Goal: Information Seeking & Learning: Learn about a topic

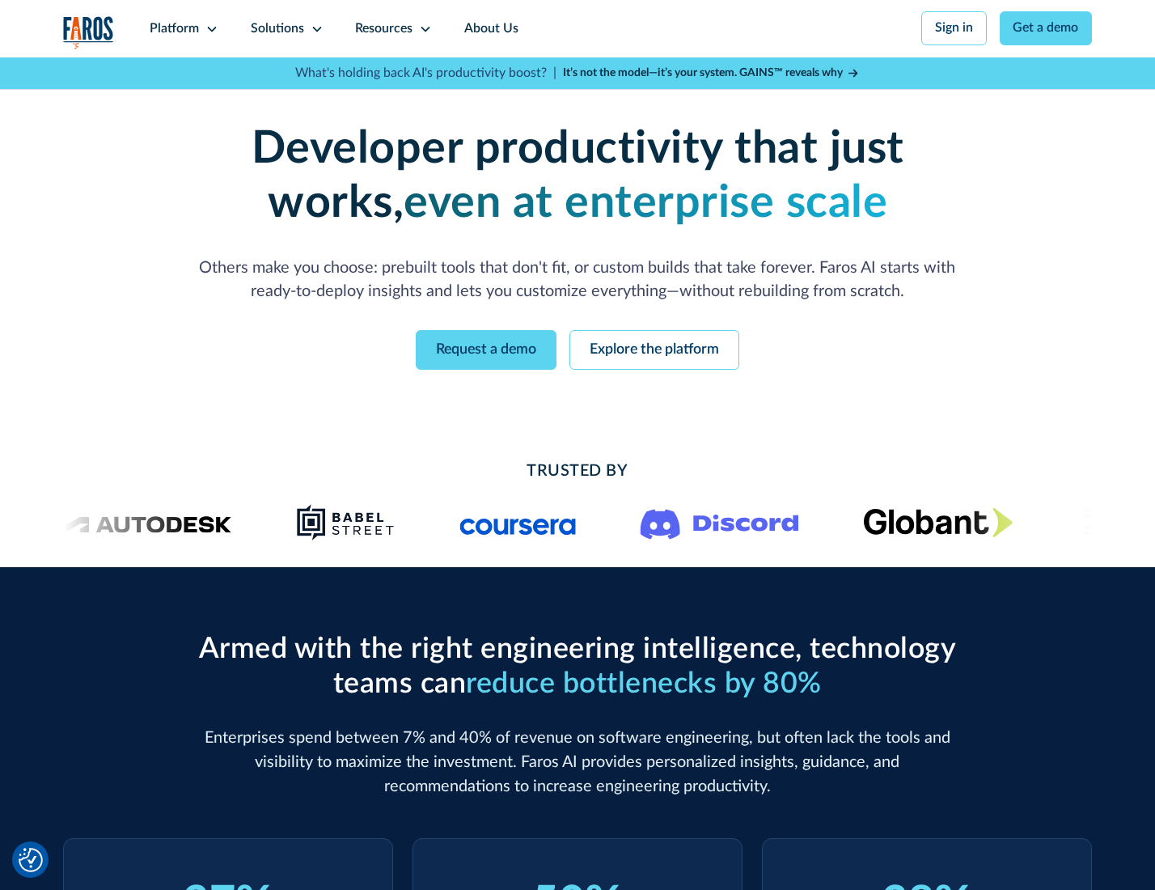
click at [210, 28] on icon at bounding box center [212, 29] width 13 height 13
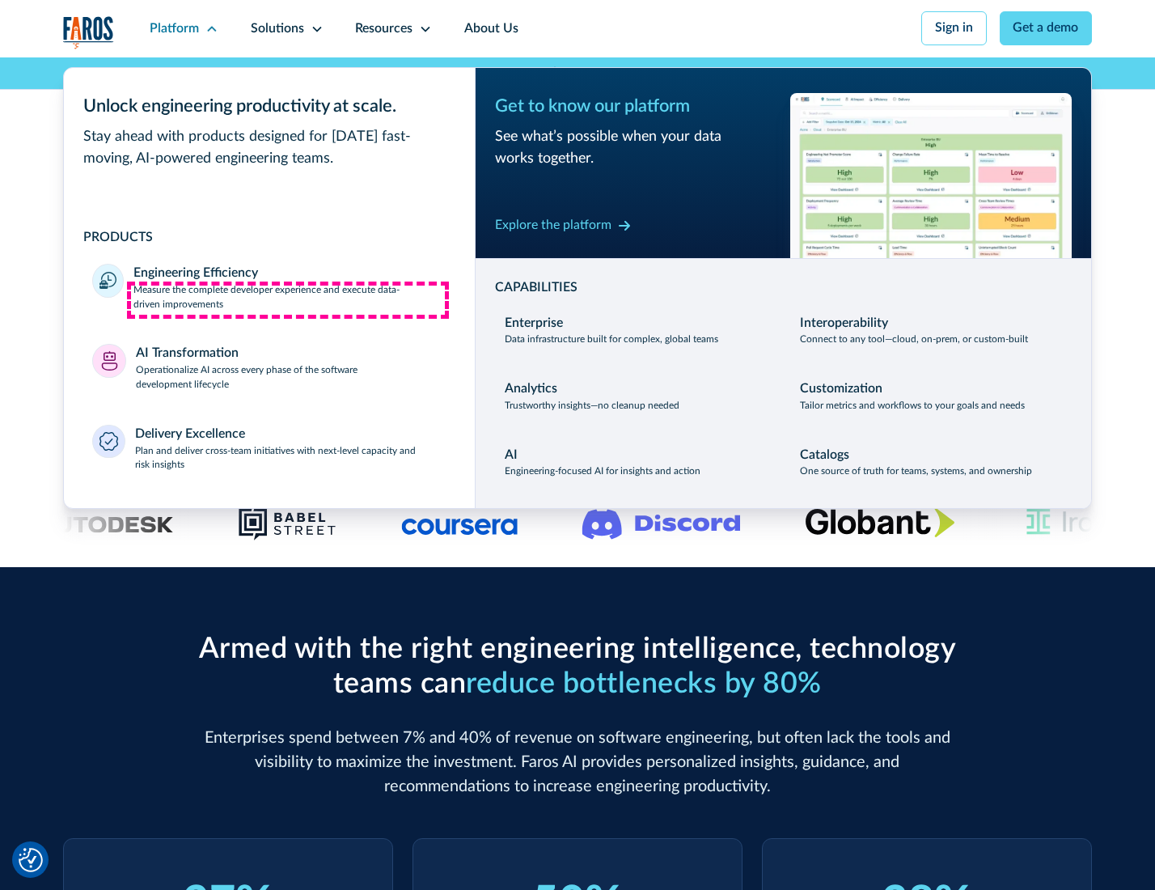
click at [288, 299] on p "Measure the complete developer experience and execute data-driven improvements" at bounding box center [290, 297] width 312 height 29
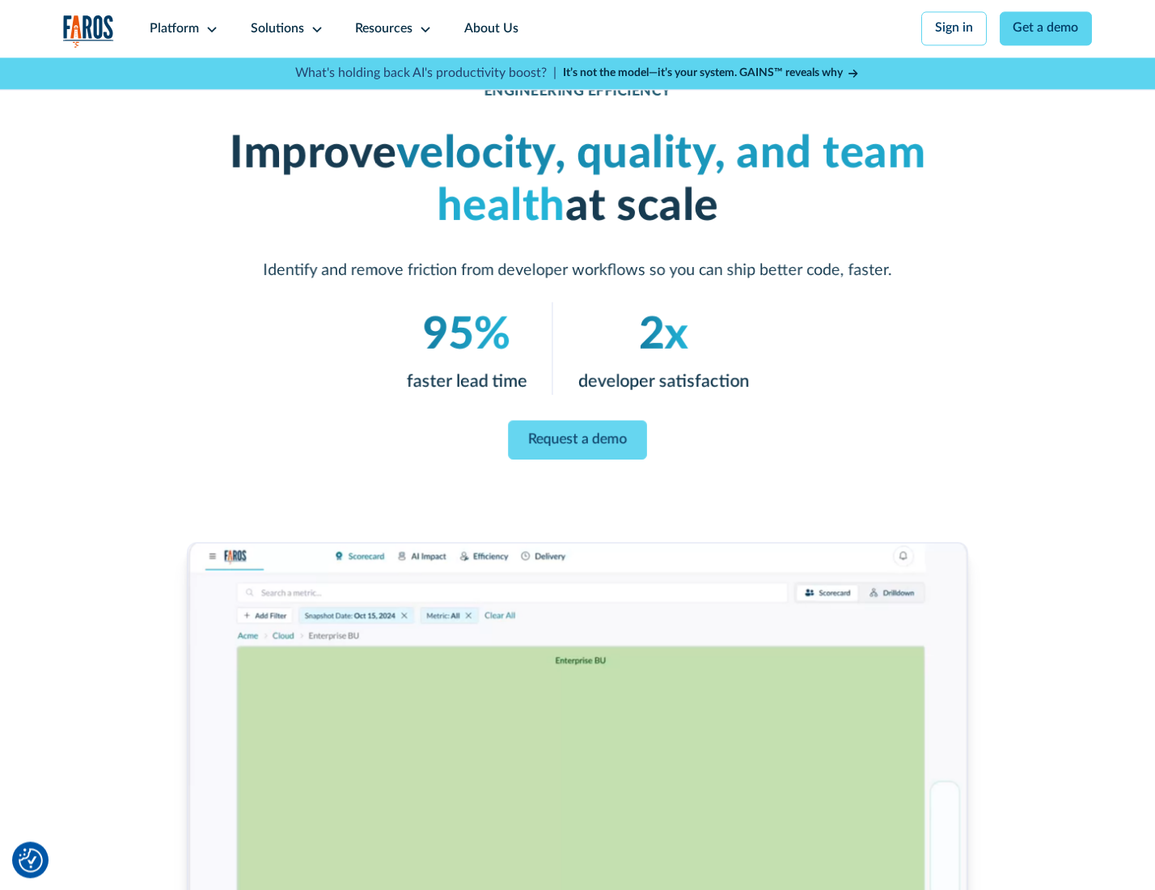
click at [577, 441] on link "Request a demo" at bounding box center [577, 439] width 138 height 39
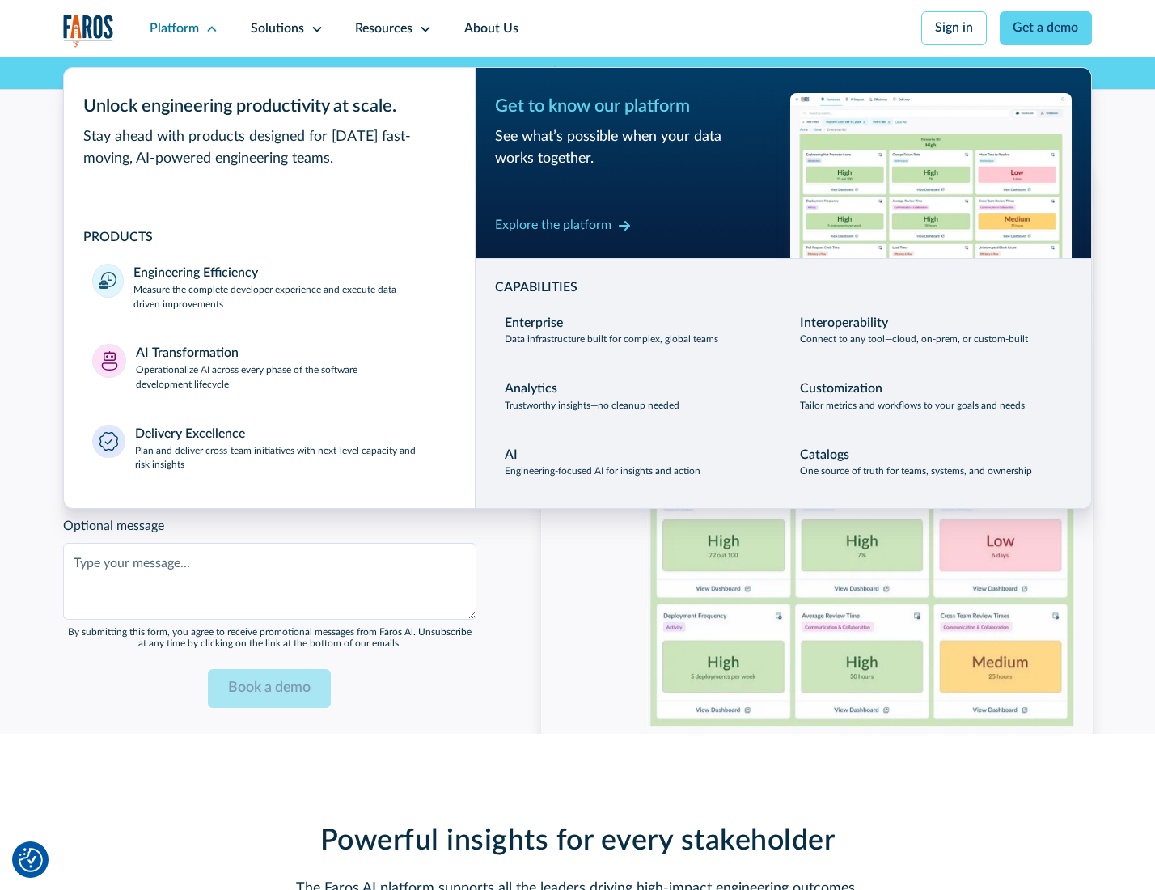
scroll to position [3522, 0]
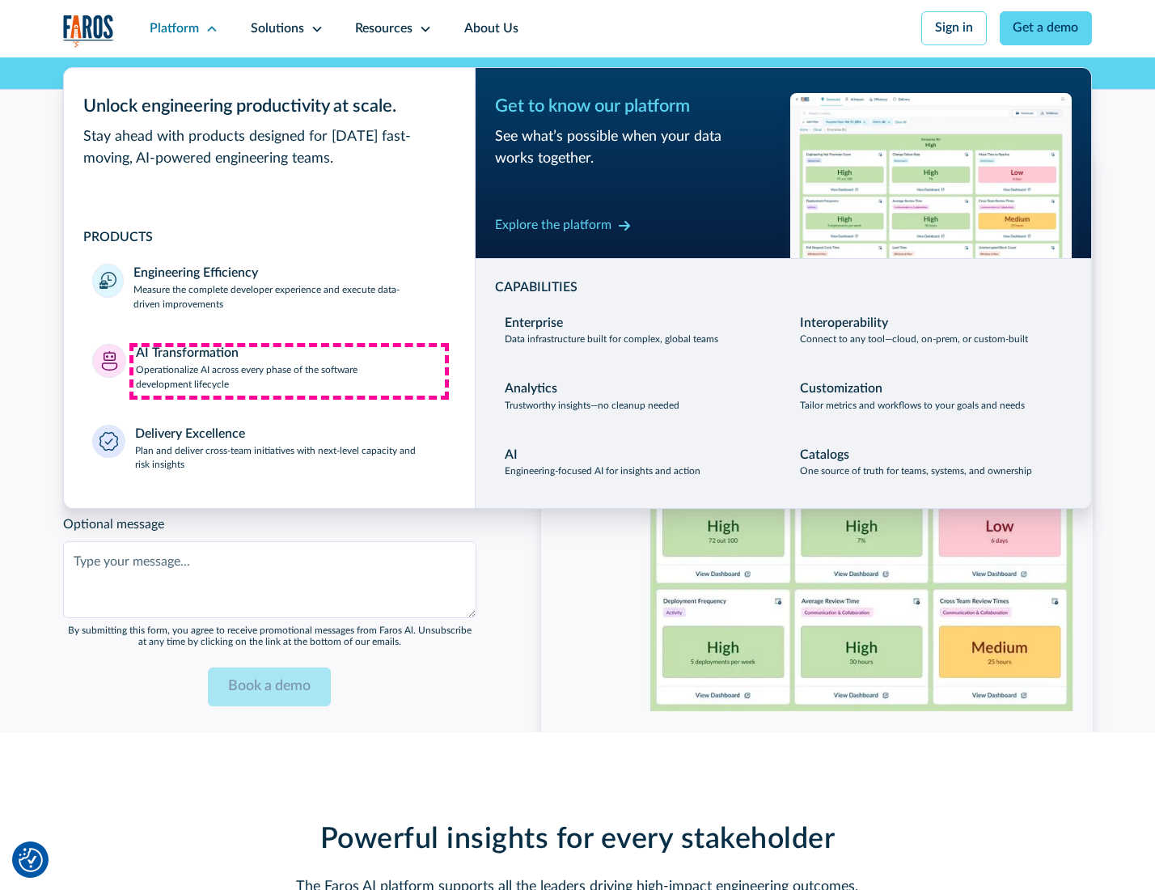
click at [289, 371] on p "Operationalize AI across every phase of the software development lifecycle" at bounding box center [291, 377] width 311 height 29
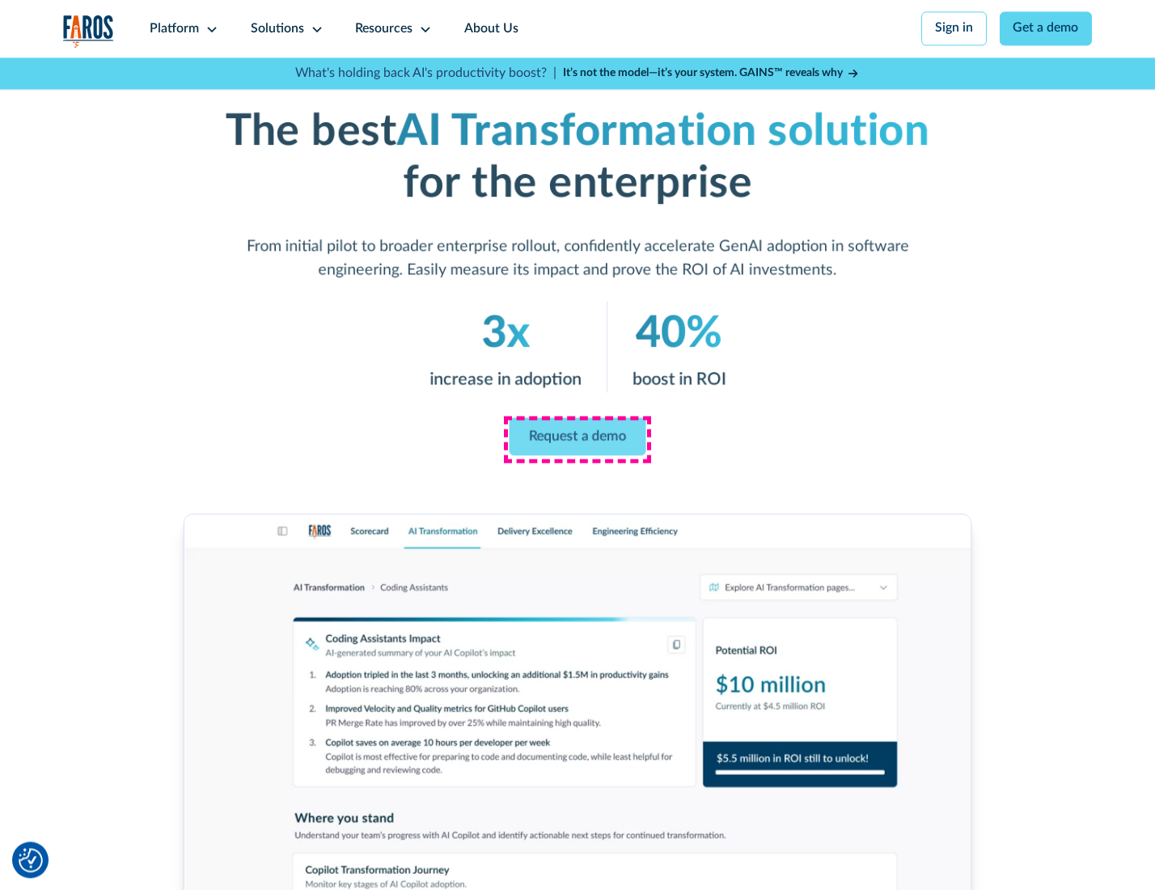
click at [577, 439] on link "Request a demo" at bounding box center [578, 437] width 137 height 38
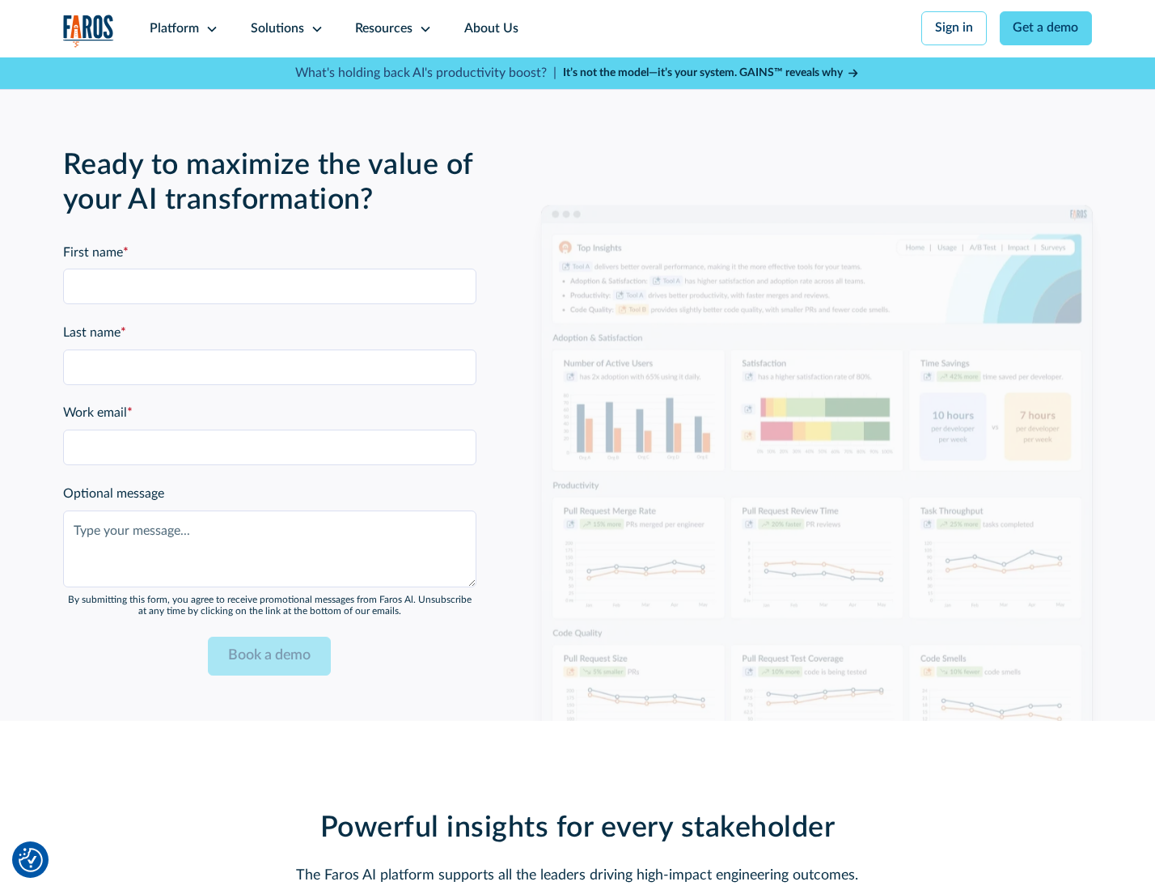
scroll to position [3912, 0]
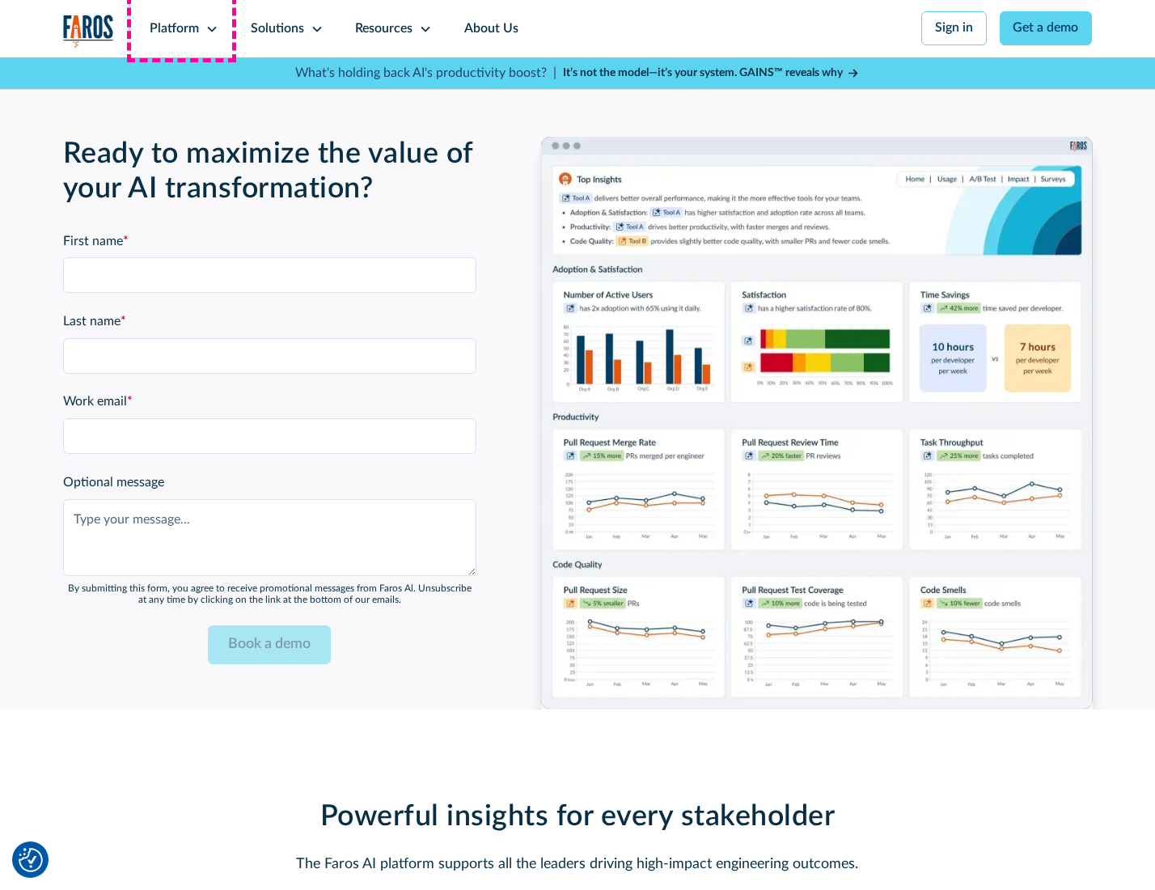
click at [181, 28] on div "Platform" at bounding box center [174, 28] width 49 height 19
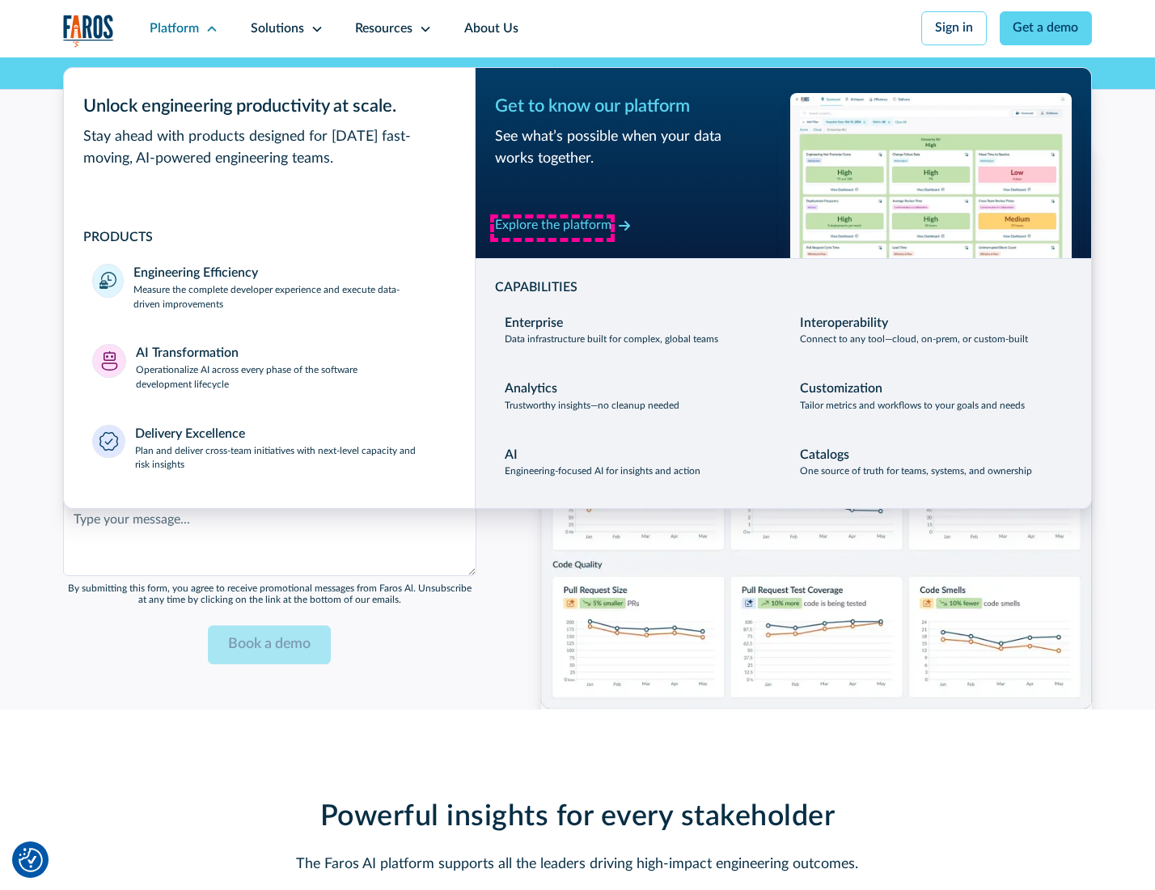
click at [553, 227] on div "Explore the platform" at bounding box center [553, 225] width 117 height 19
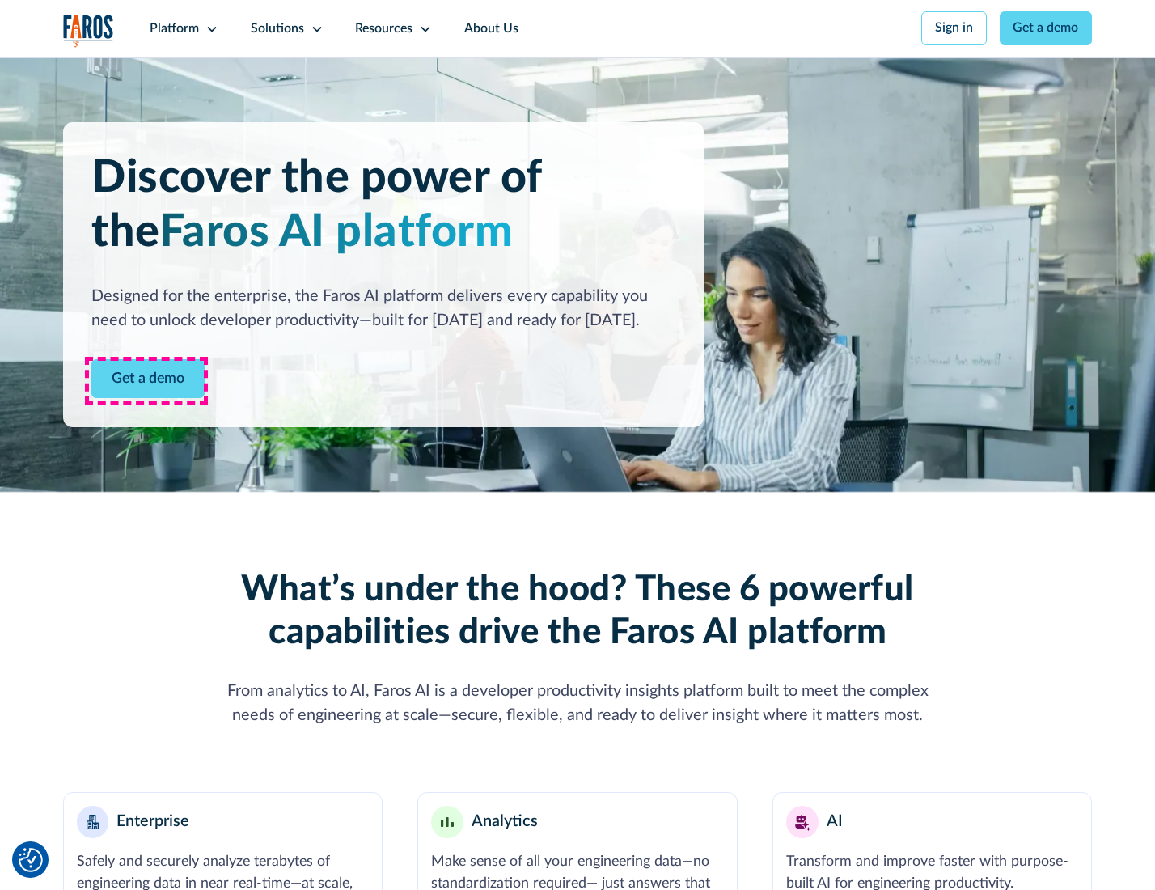
click at [146, 380] on link "Get a demo" at bounding box center [147, 379] width 113 height 40
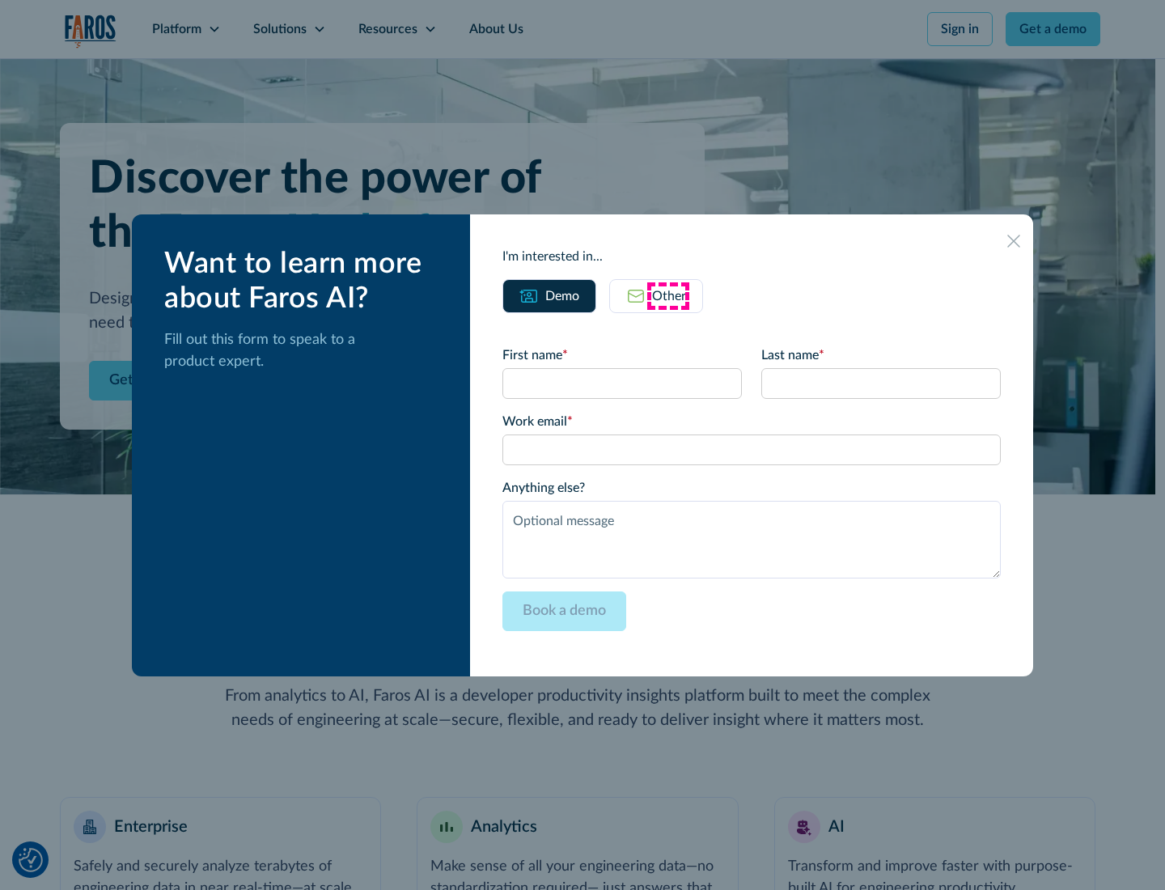
click at [668, 295] on div "Other" at bounding box center [669, 295] width 34 height 19
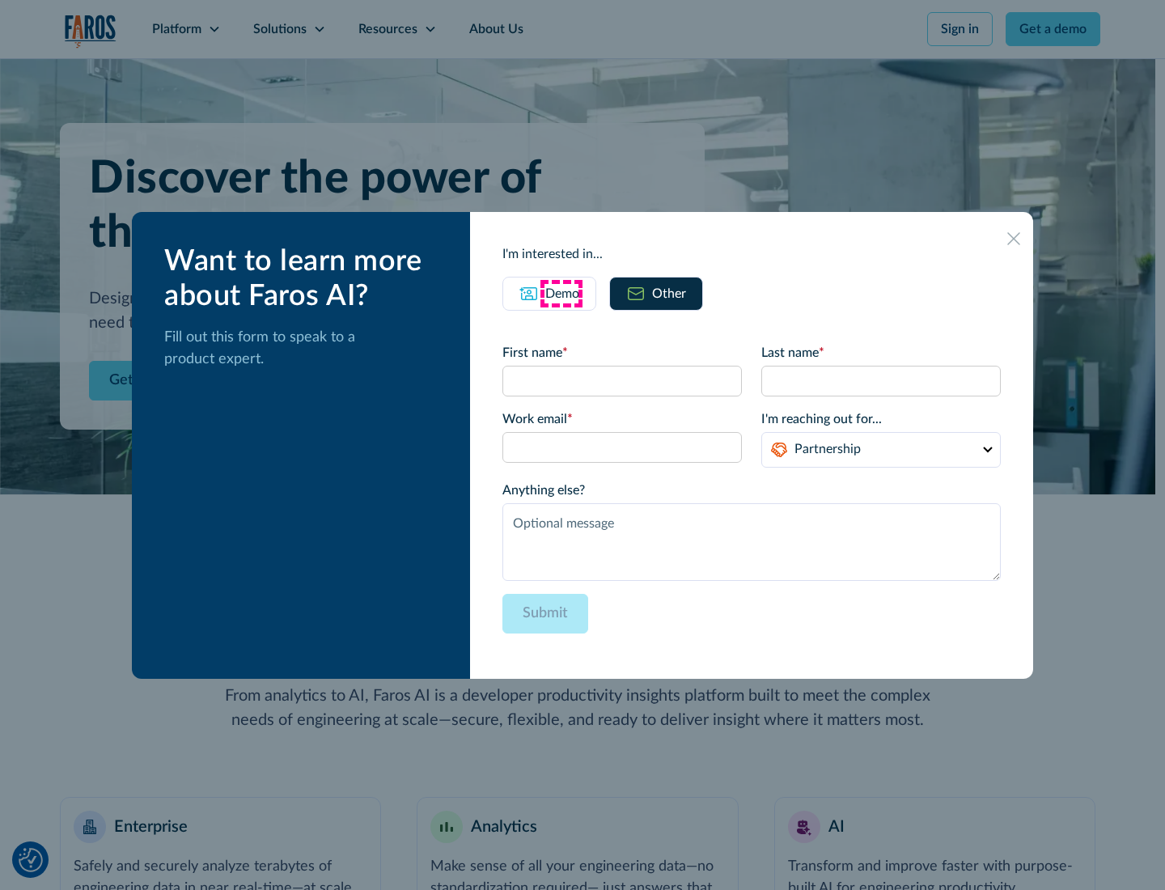
click at [561, 293] on div "Demo" at bounding box center [562, 293] width 34 height 19
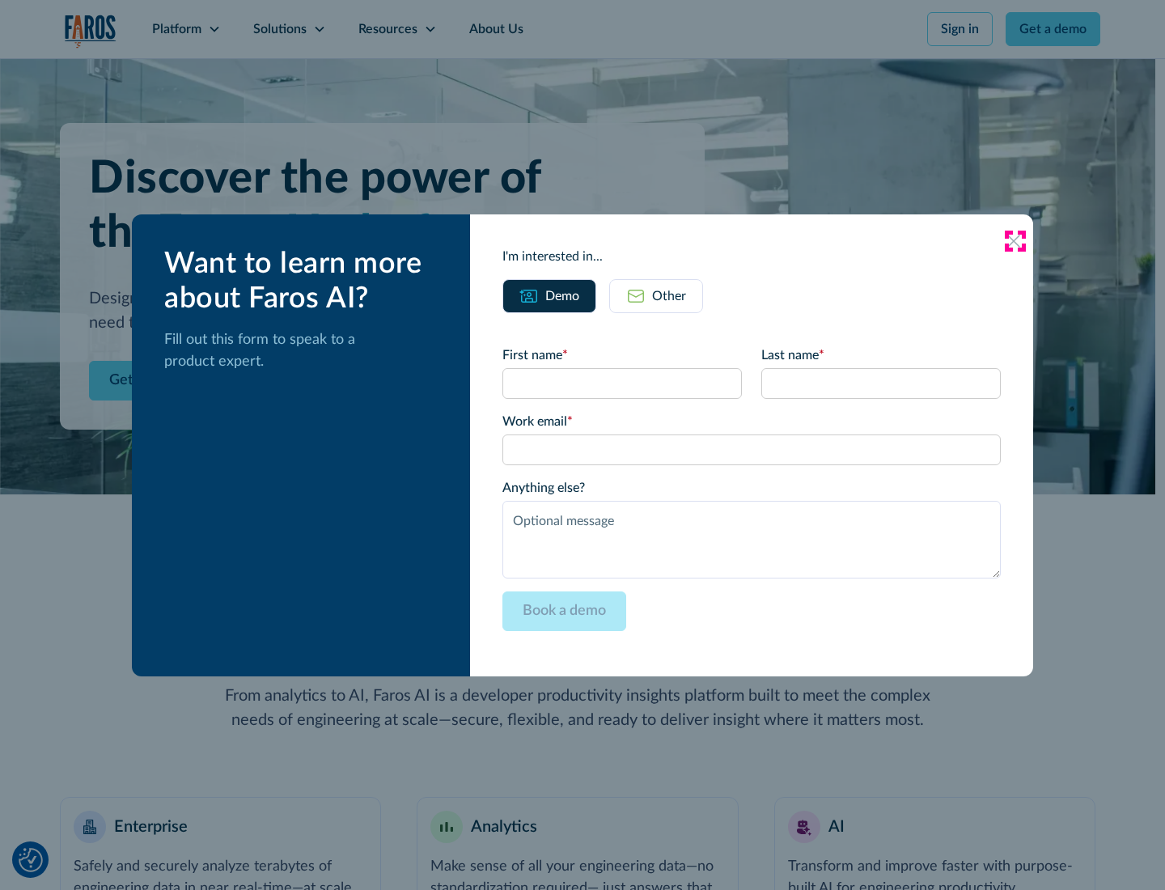
click at [1015, 240] on icon at bounding box center [1013, 241] width 13 height 13
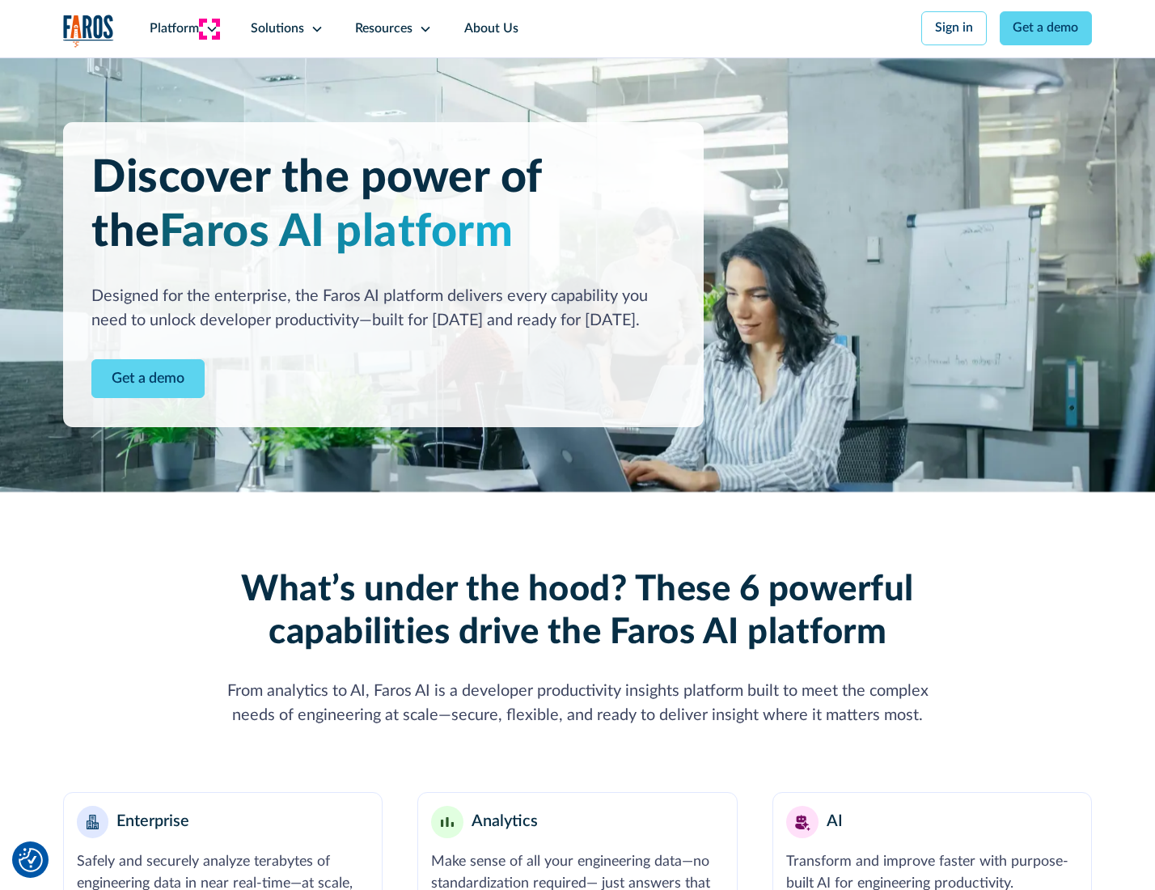
click at [210, 28] on icon at bounding box center [212, 29] width 13 height 13
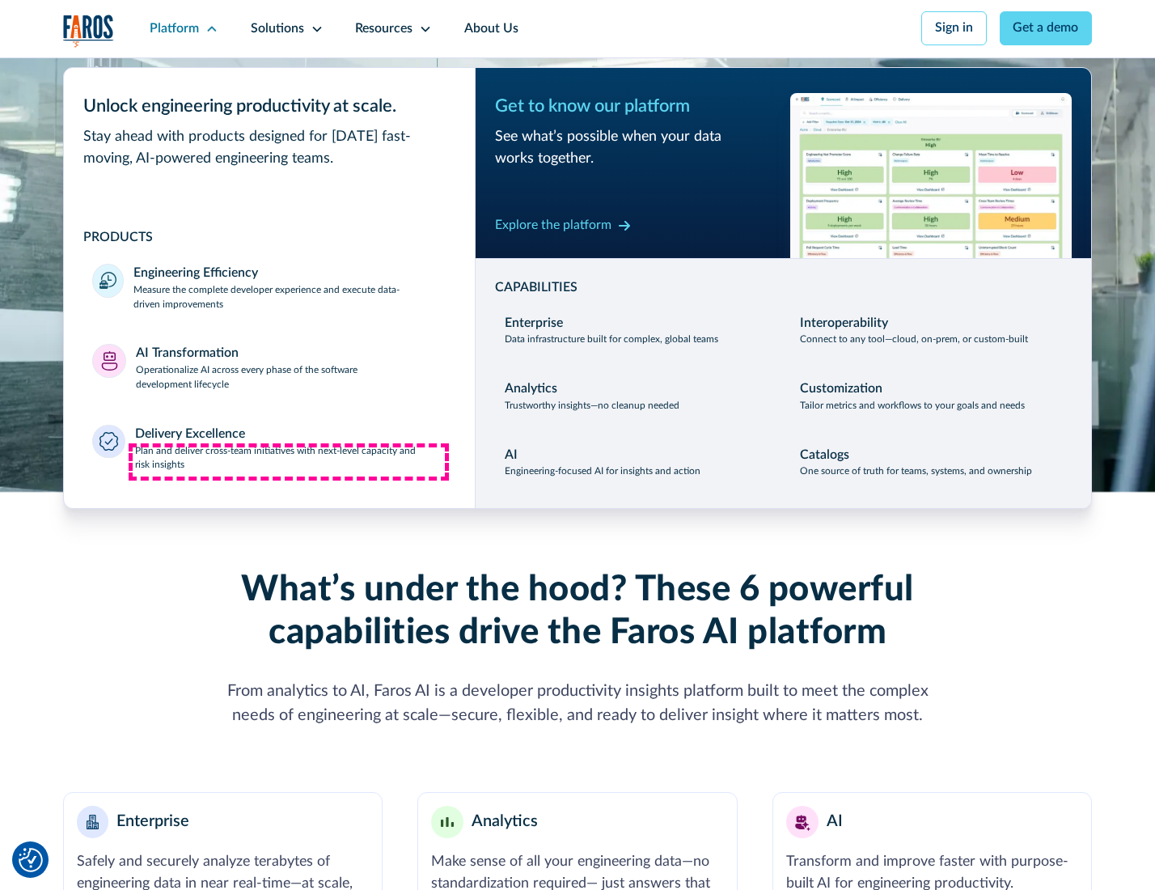
click at [289, 461] on p "Plan and deliver cross-team initiatives with next-level capacity and risk insig…" at bounding box center [291, 458] width 312 height 29
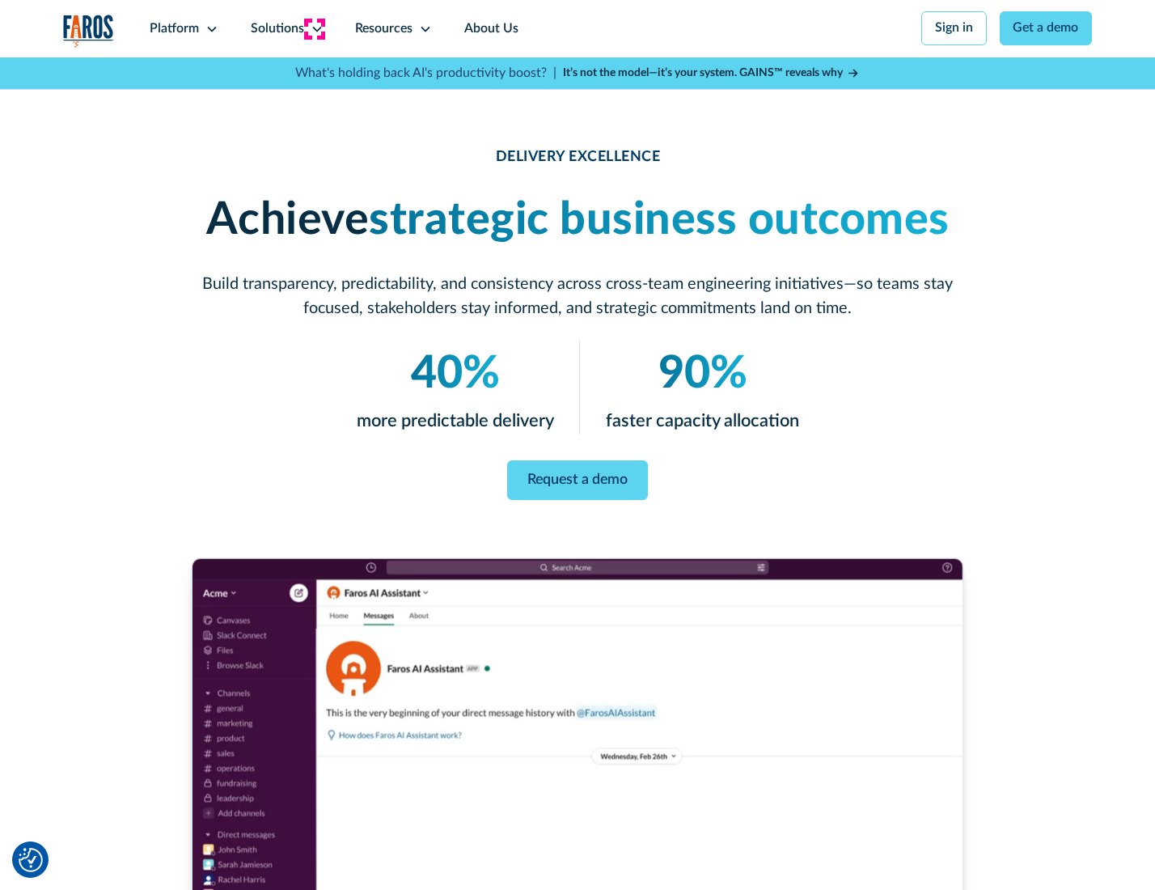
click at [314, 28] on icon at bounding box center [317, 29] width 13 height 13
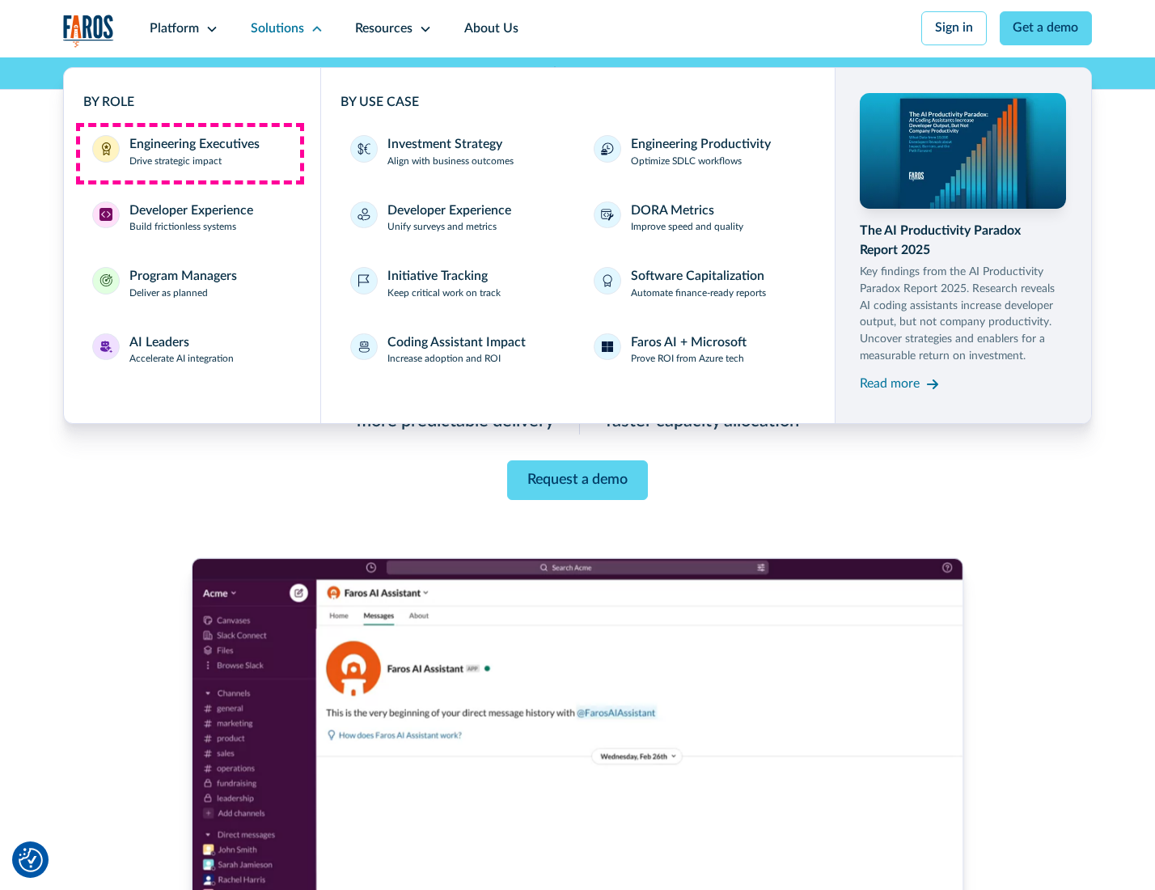
click at [189, 153] on div "Engineering Executives" at bounding box center [194, 144] width 130 height 19
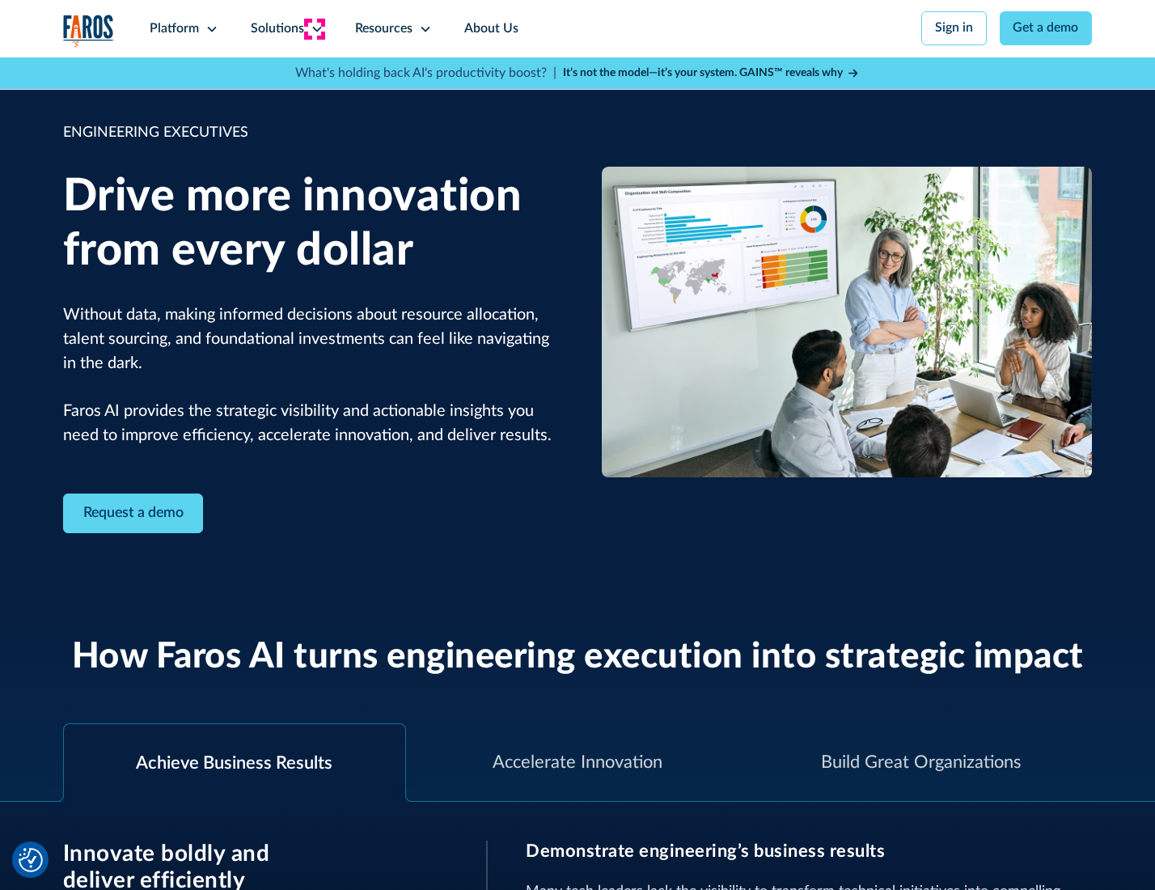
click at [314, 28] on icon at bounding box center [317, 29] width 13 height 13
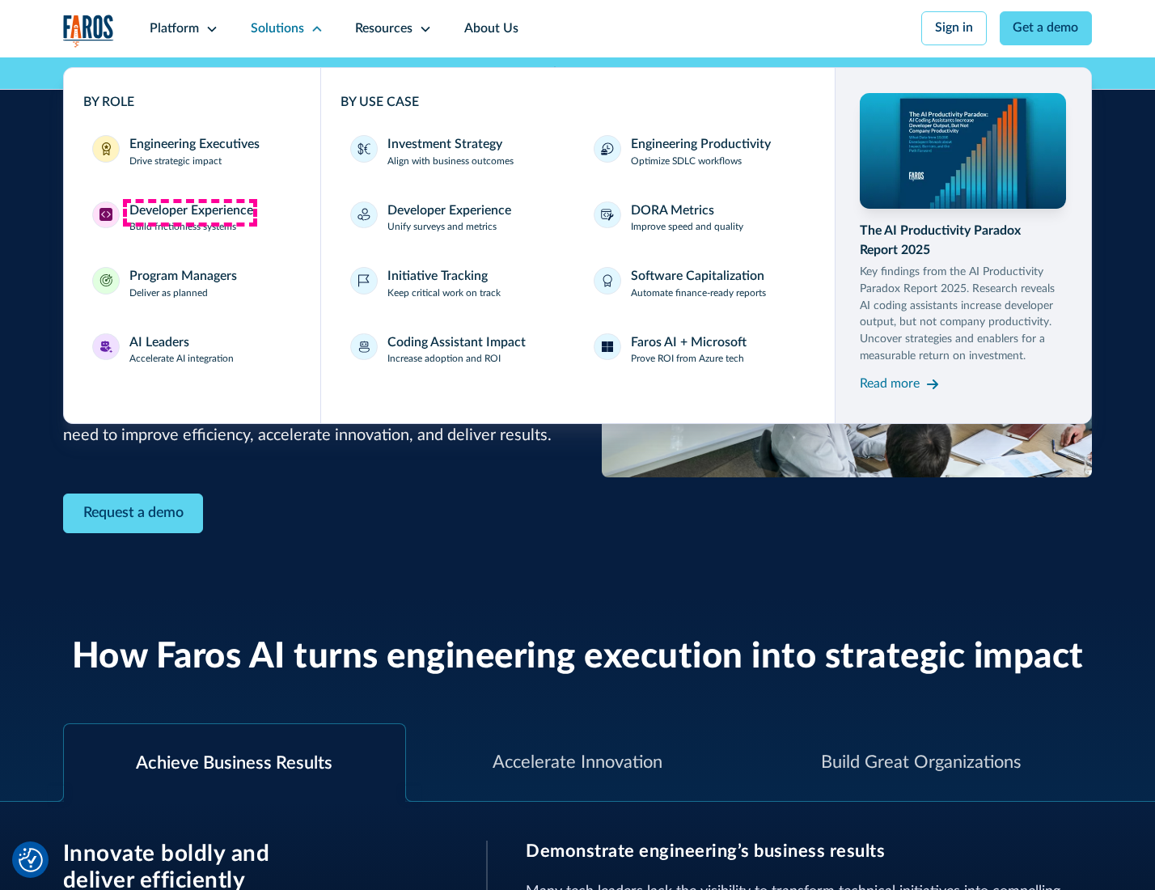
click at [189, 212] on div "Developer Experience" at bounding box center [191, 210] width 124 height 19
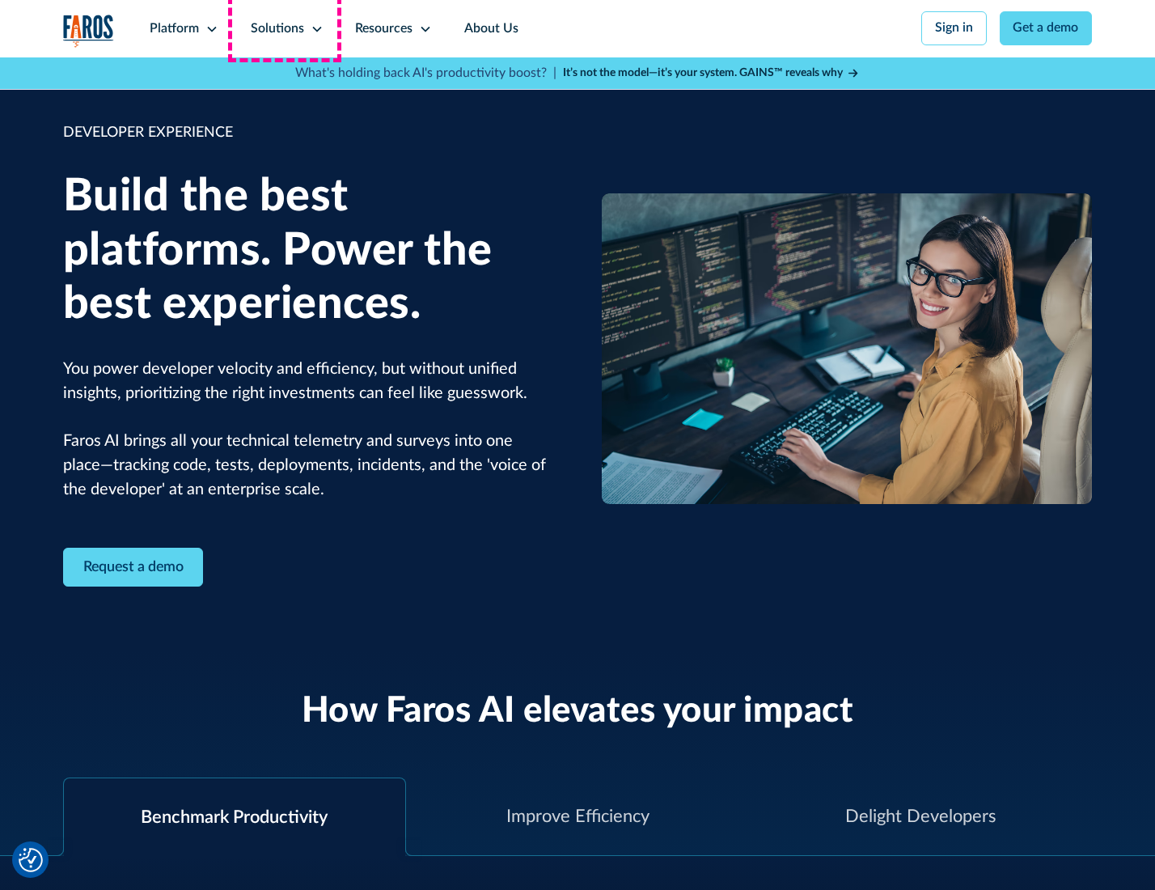
click at [285, 28] on div "Solutions" at bounding box center [277, 28] width 53 height 19
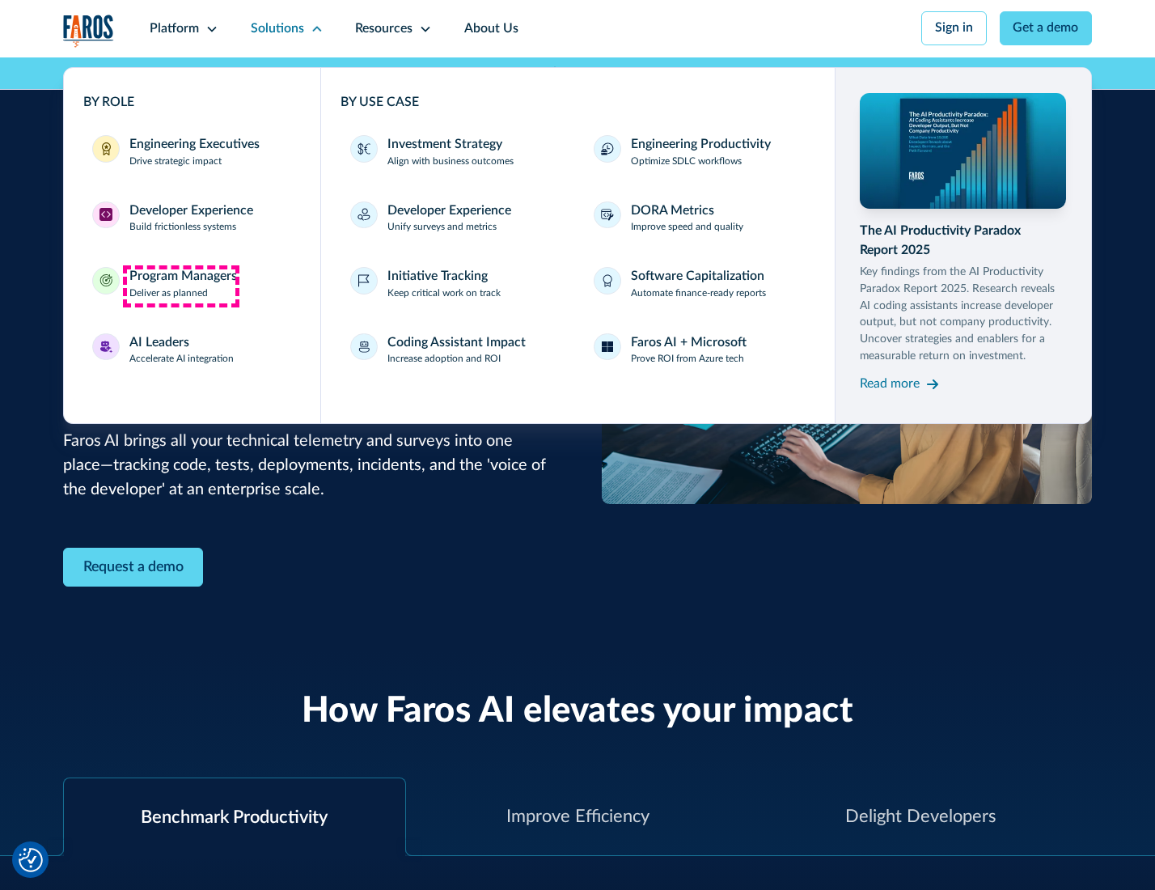
click at [180, 286] on div "Program Managers" at bounding box center [183, 276] width 108 height 19
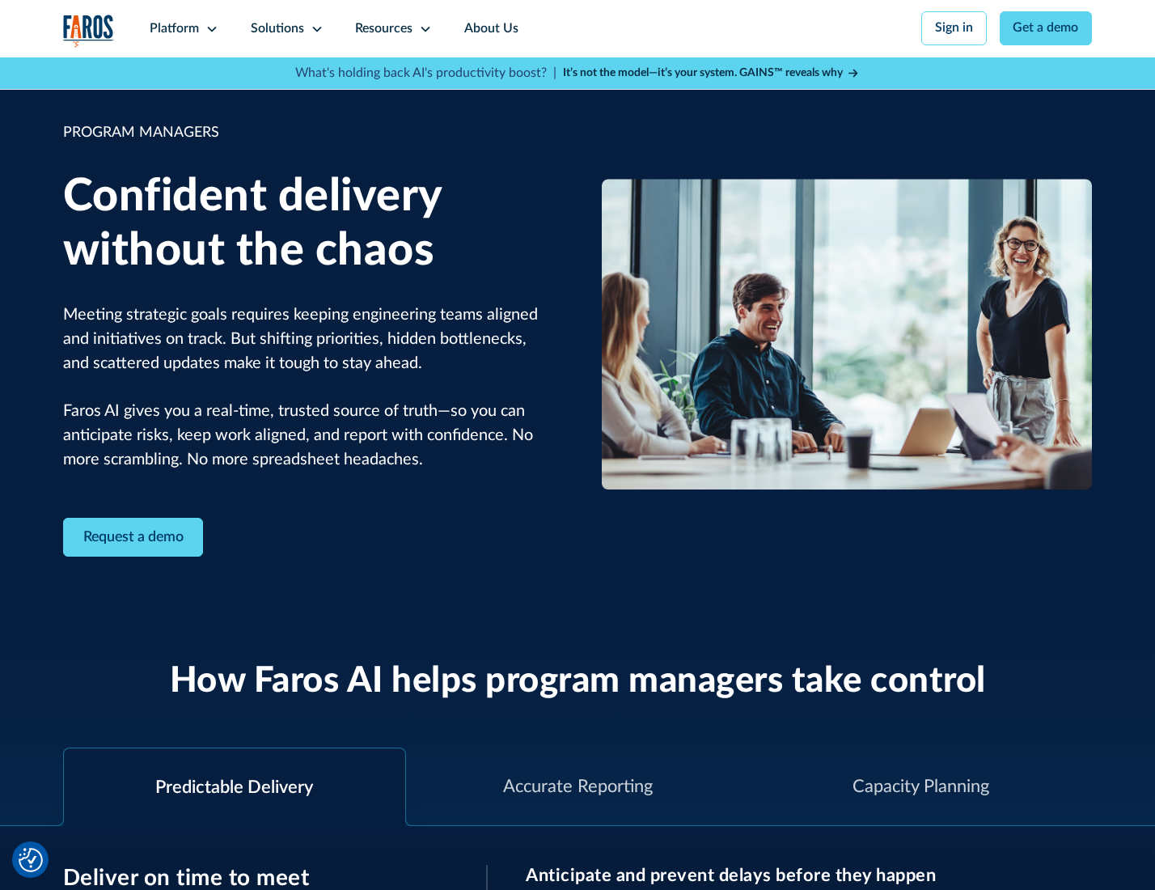
click at [314, 29] on icon at bounding box center [317, 29] width 13 height 13
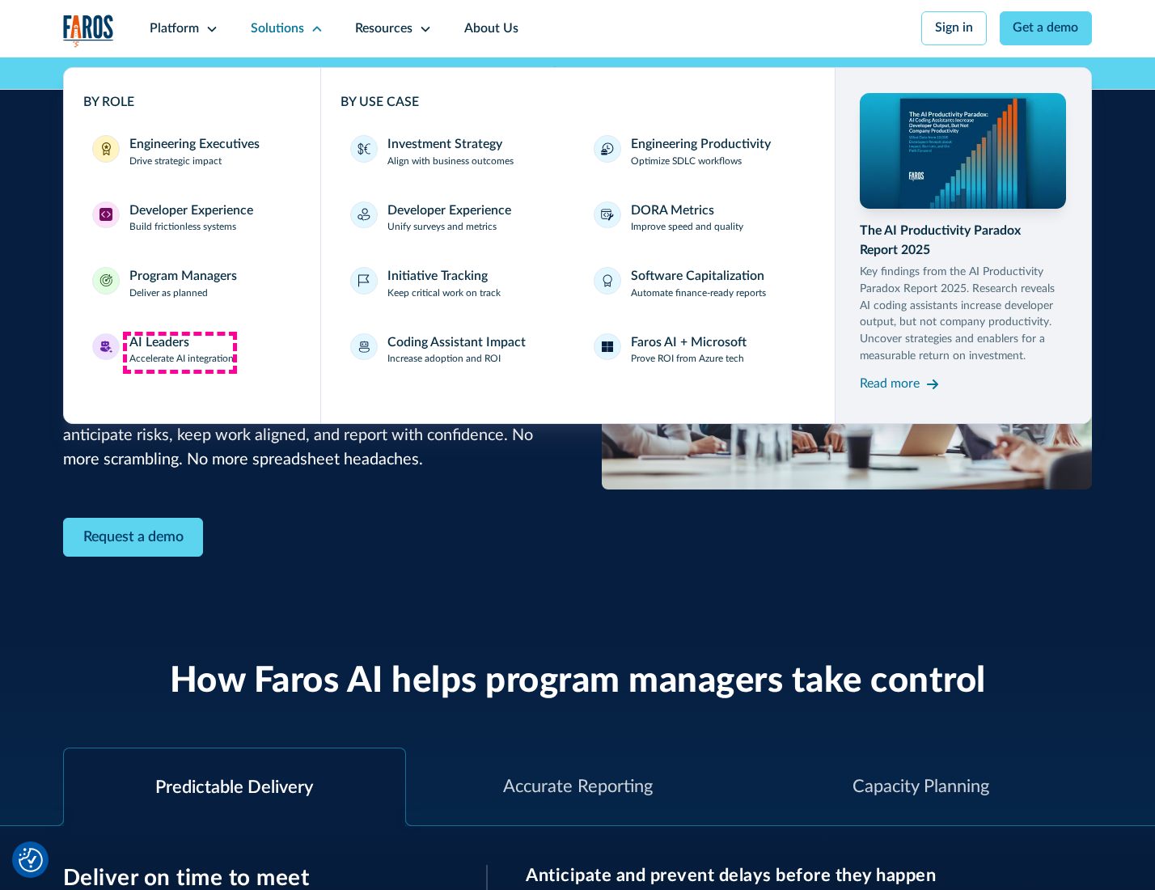
click at [180, 352] on div "AI Leaders" at bounding box center [159, 342] width 60 height 19
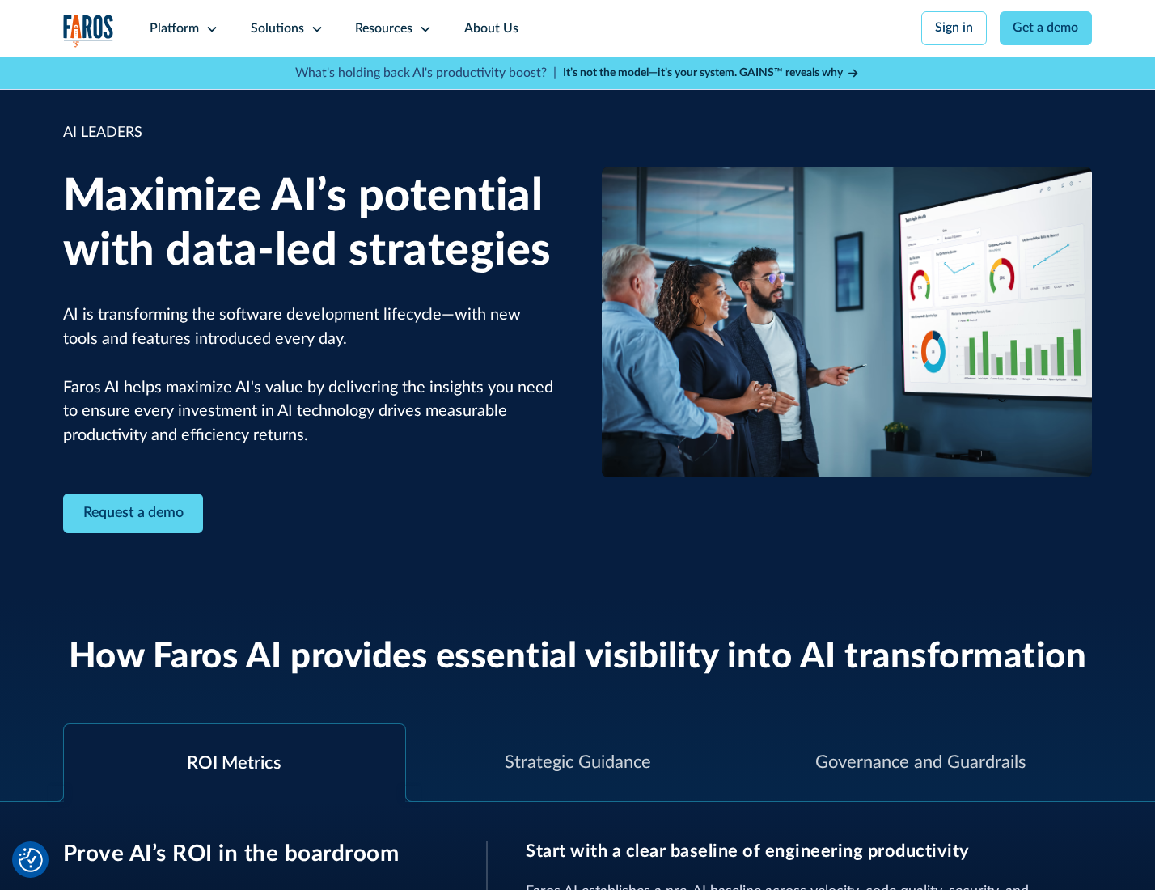
click at [314, 28] on icon at bounding box center [317, 29] width 13 height 13
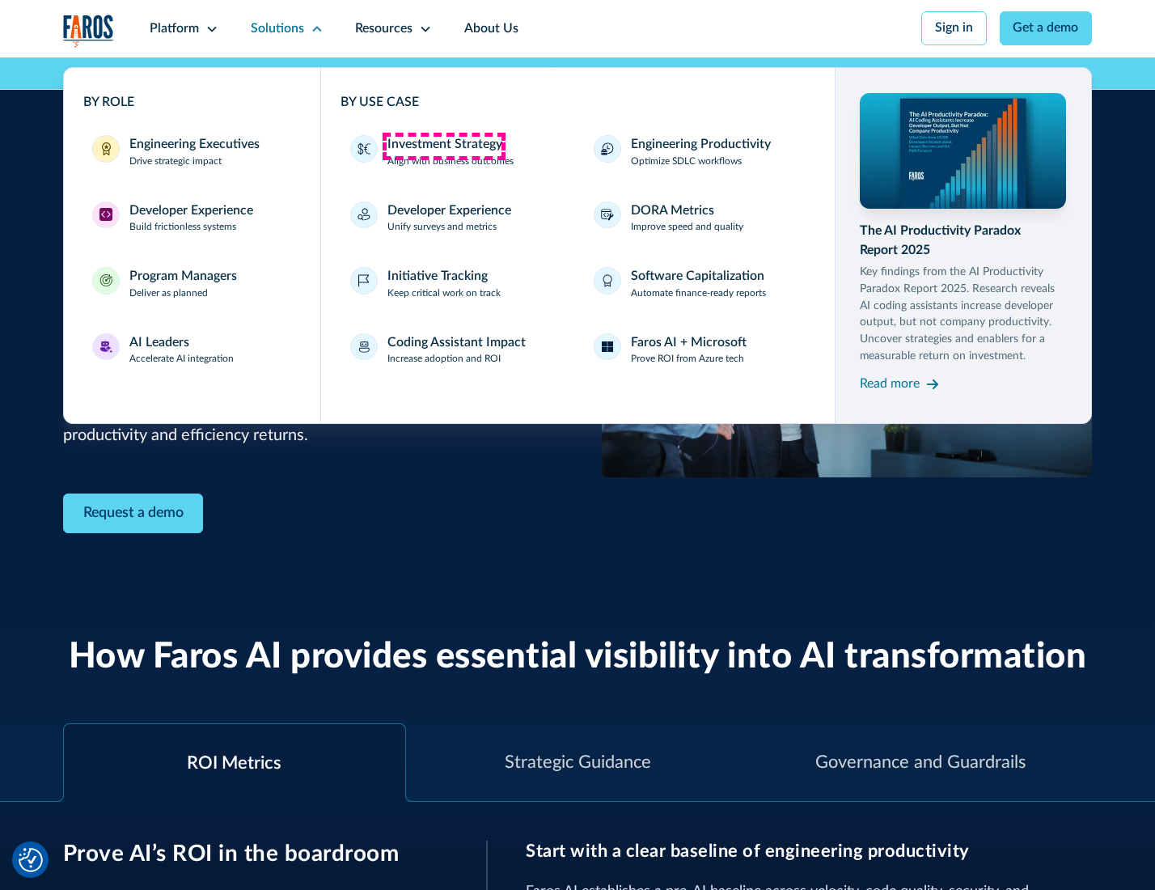
click at [443, 146] on div "Investment Strategy" at bounding box center [445, 144] width 115 height 19
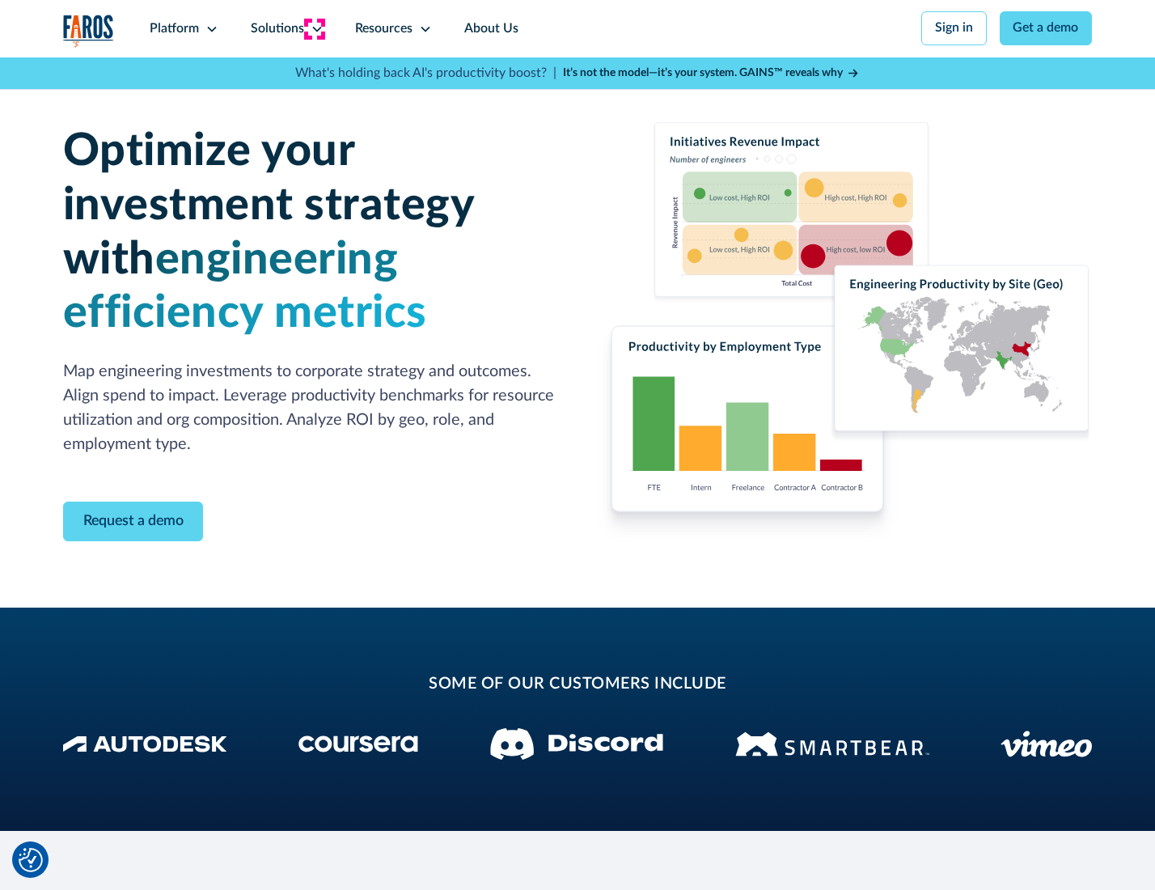
click at [314, 28] on icon at bounding box center [317, 29] width 13 height 13
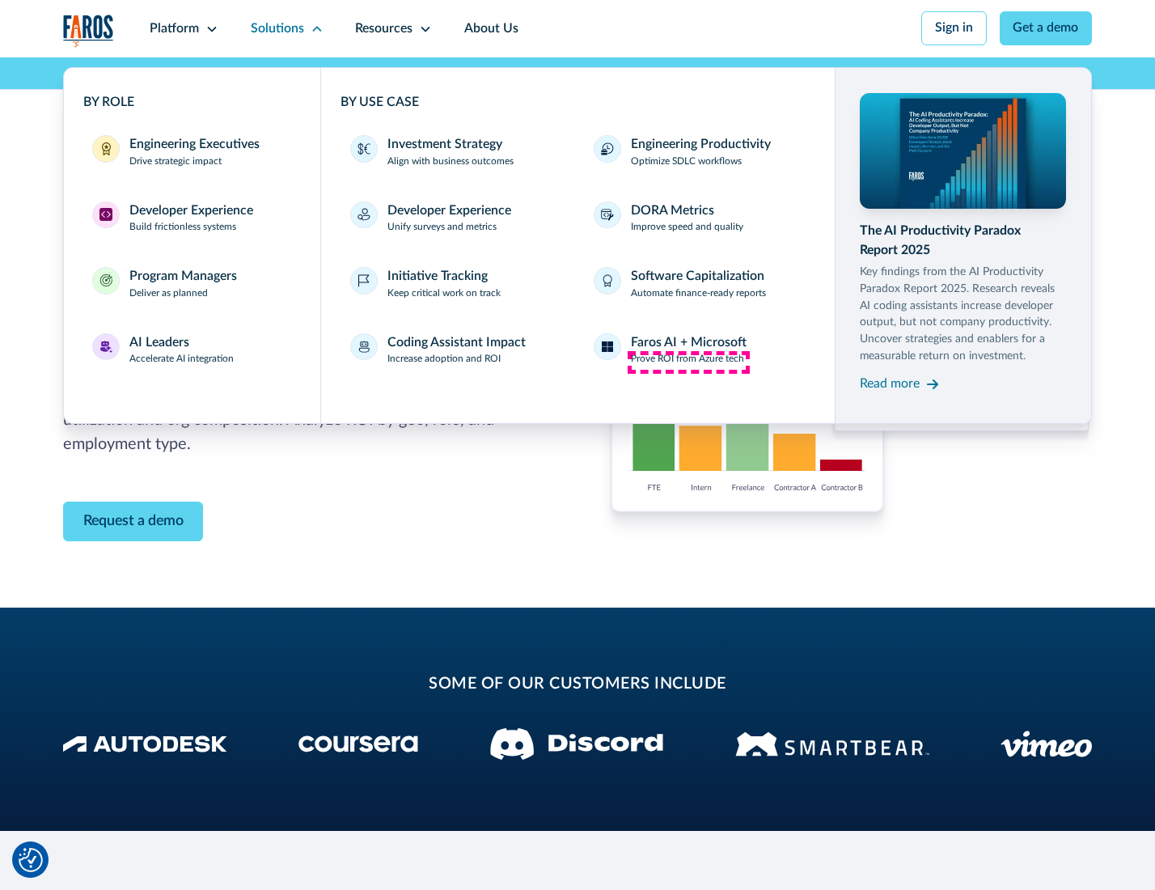
click at [689, 362] on p "Prove ROI from Azure tech" at bounding box center [687, 359] width 113 height 15
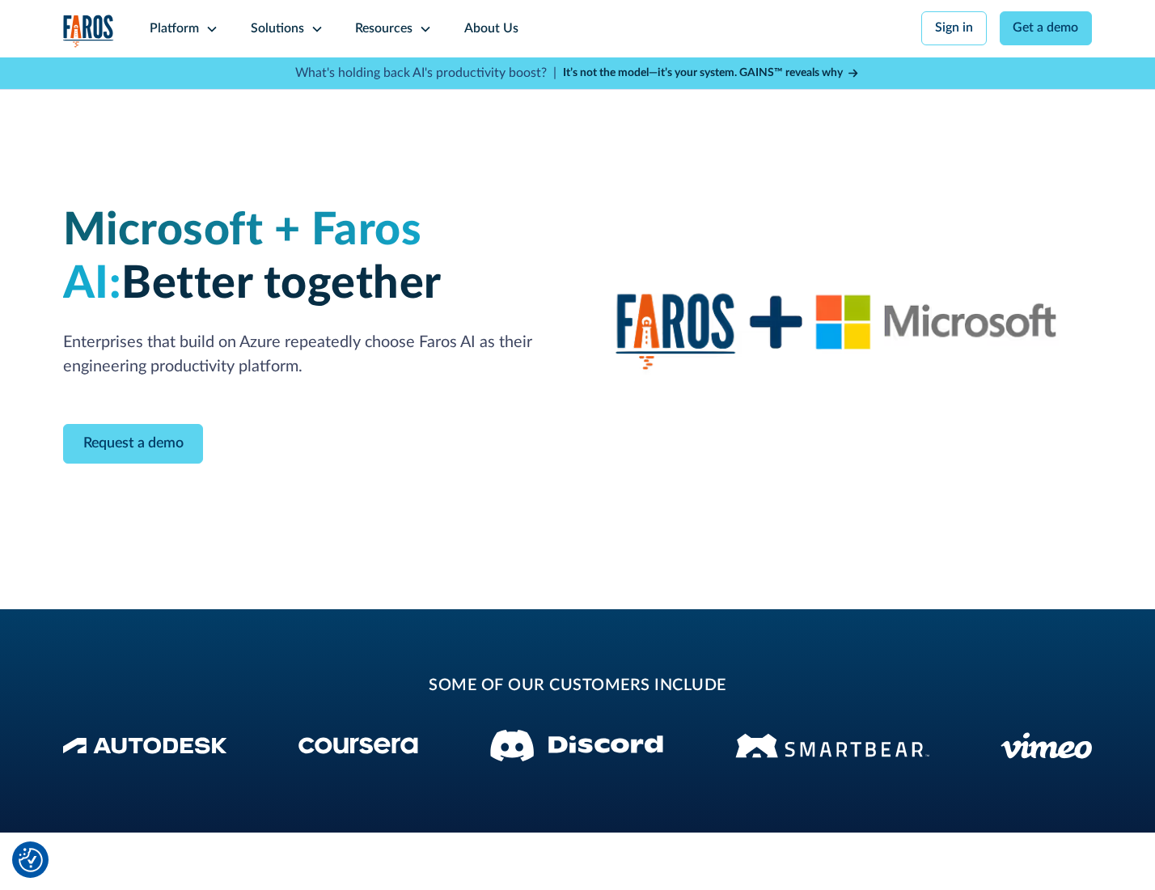
click at [314, 28] on icon at bounding box center [317, 29] width 13 height 13
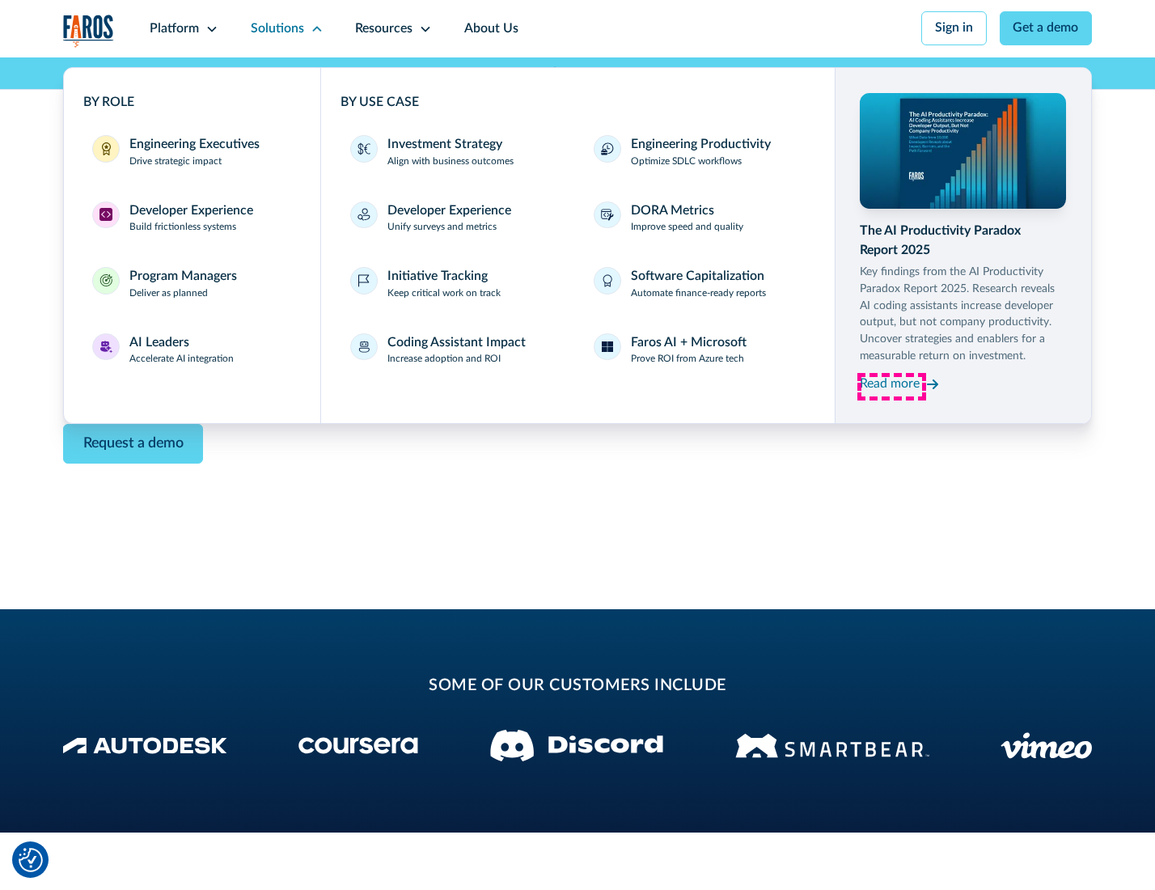
click at [892, 387] on div "Read more" at bounding box center [890, 384] width 60 height 19
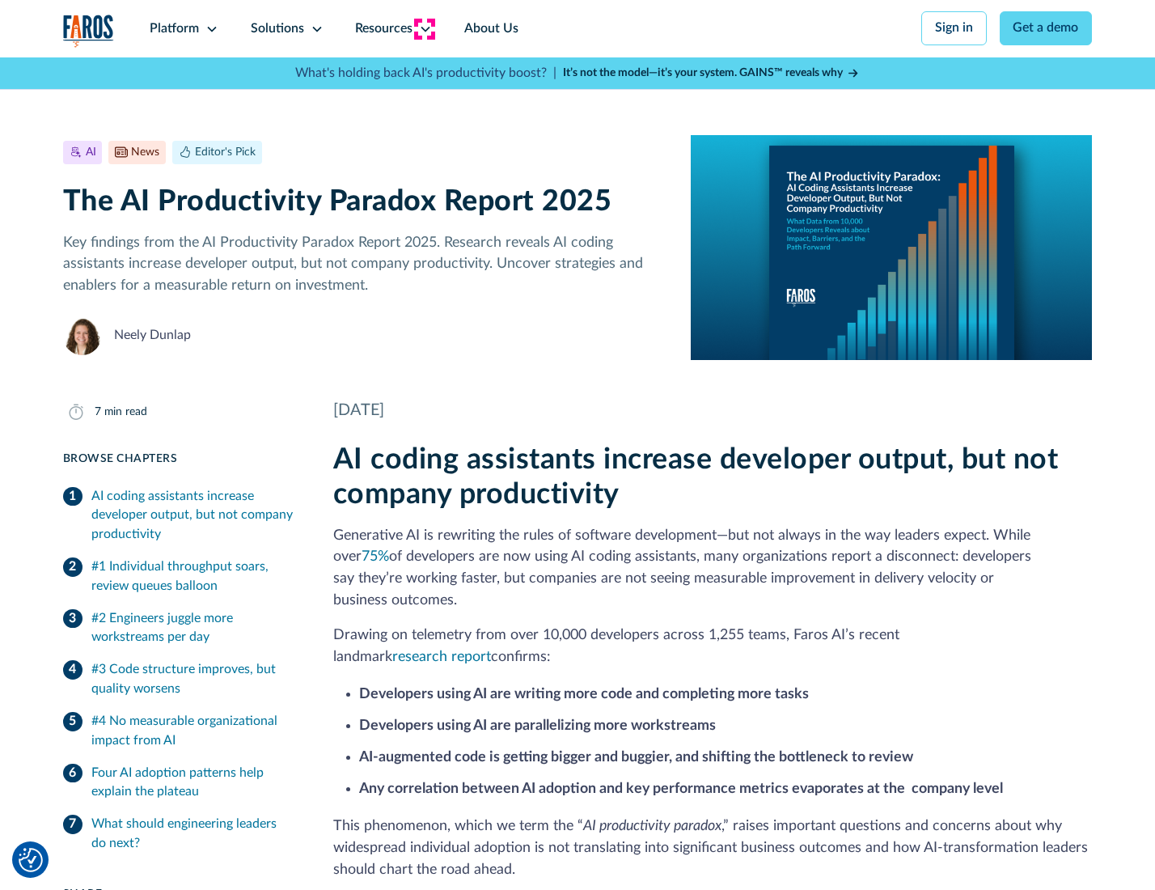
click at [424, 28] on icon at bounding box center [425, 29] width 13 height 13
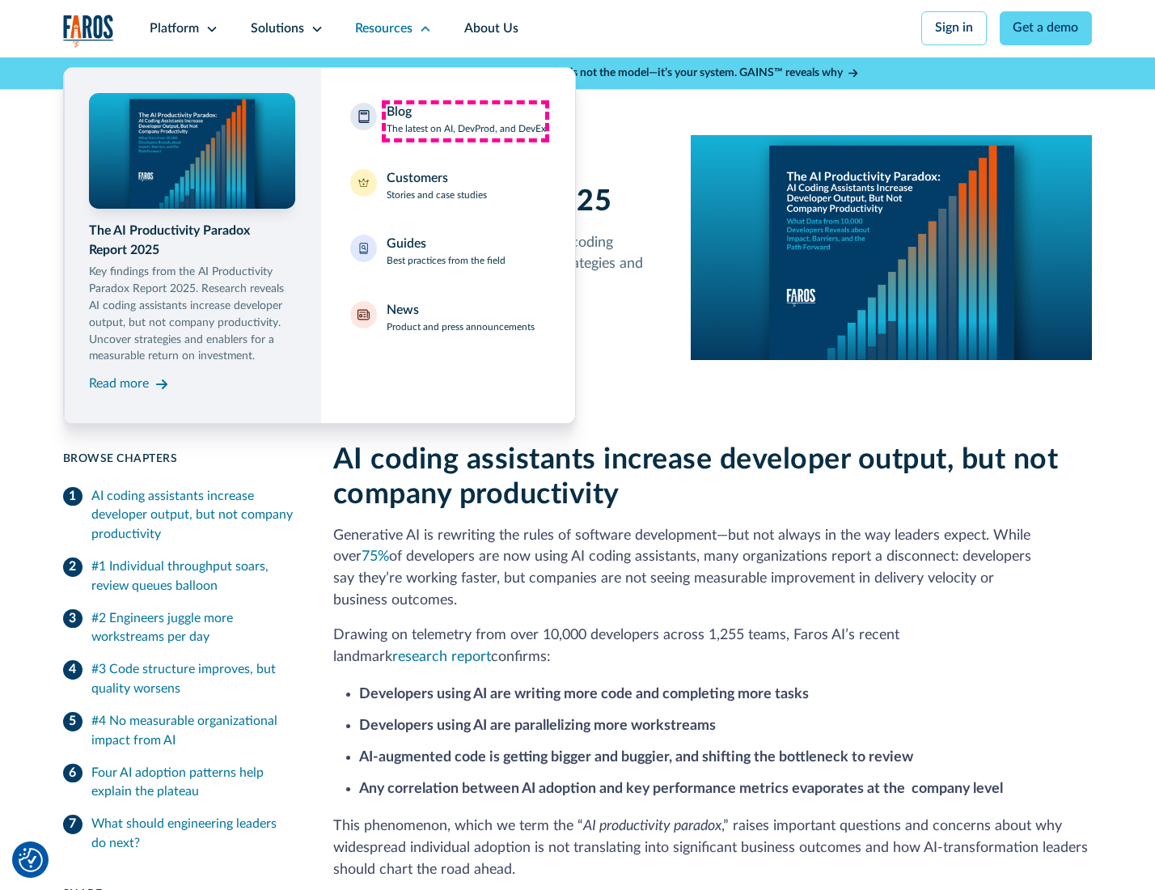
click at [465, 121] on div "Blog The latest on AI, DevProd, and DevEx" at bounding box center [466, 120] width 159 height 34
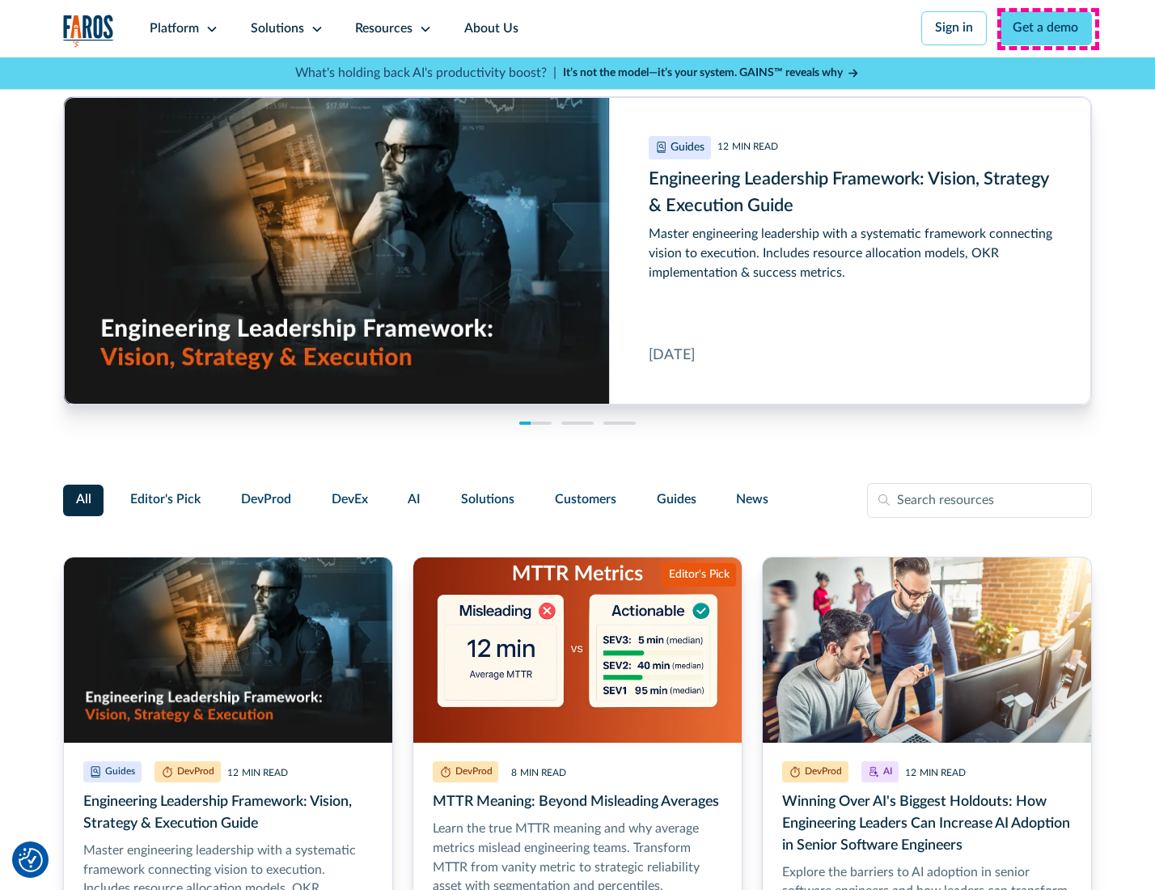
click at [1048, 28] on link "Get a demo" at bounding box center [1046, 28] width 93 height 34
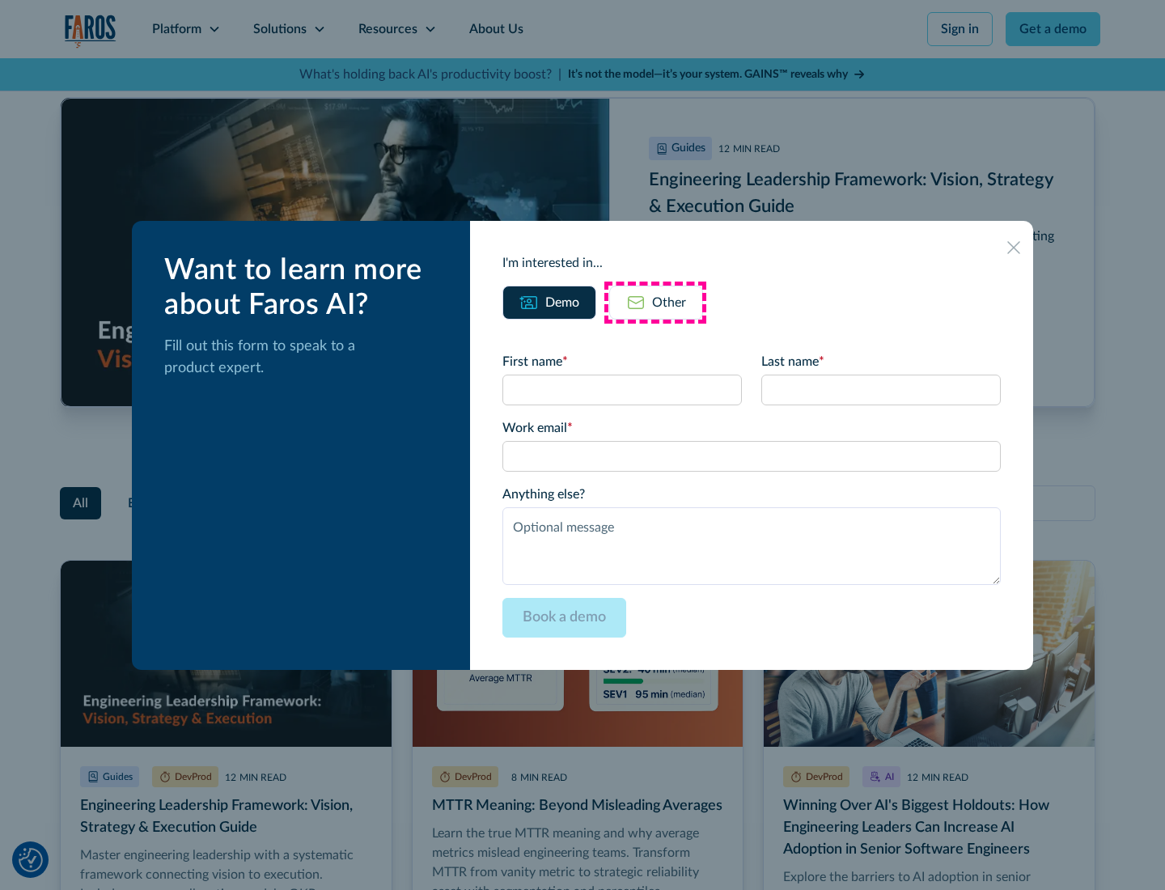
click at [655, 302] on div "Other" at bounding box center [669, 302] width 34 height 19
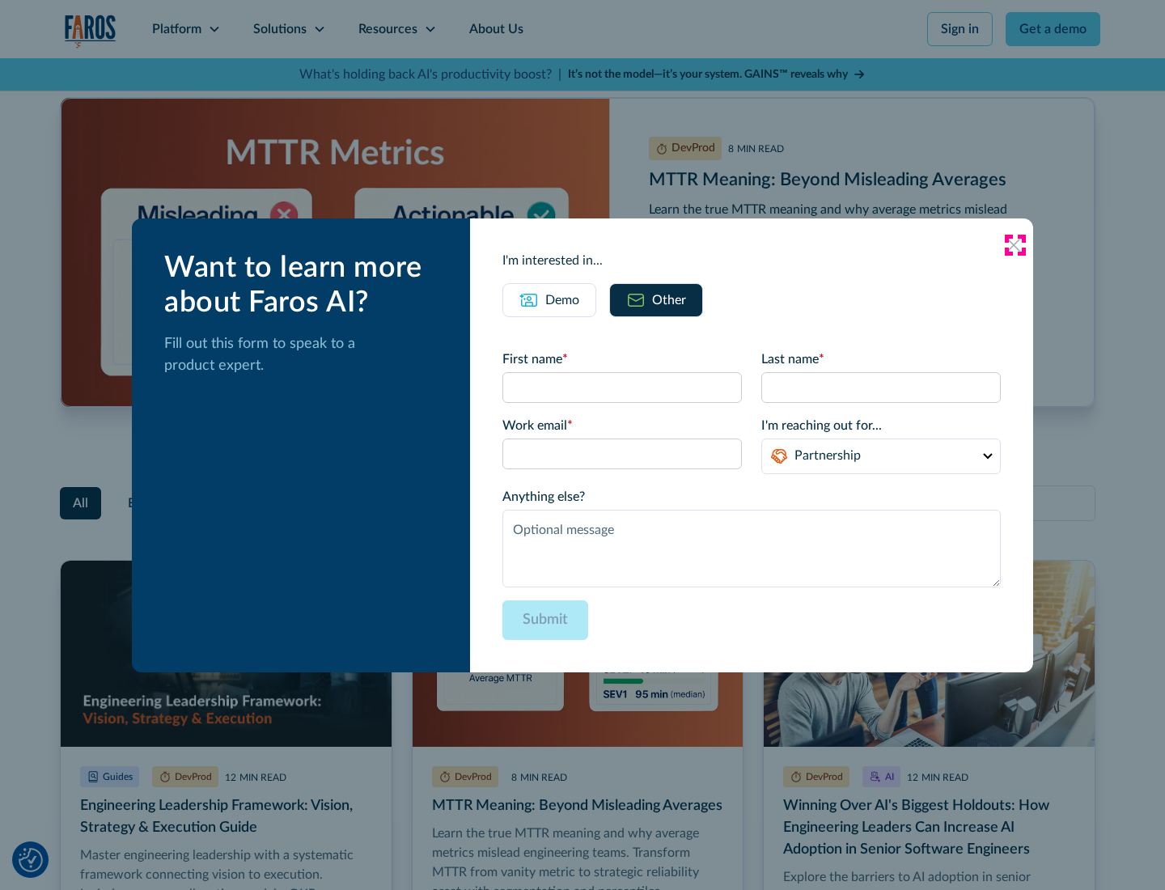
click at [1015, 244] on icon at bounding box center [1013, 245] width 13 height 13
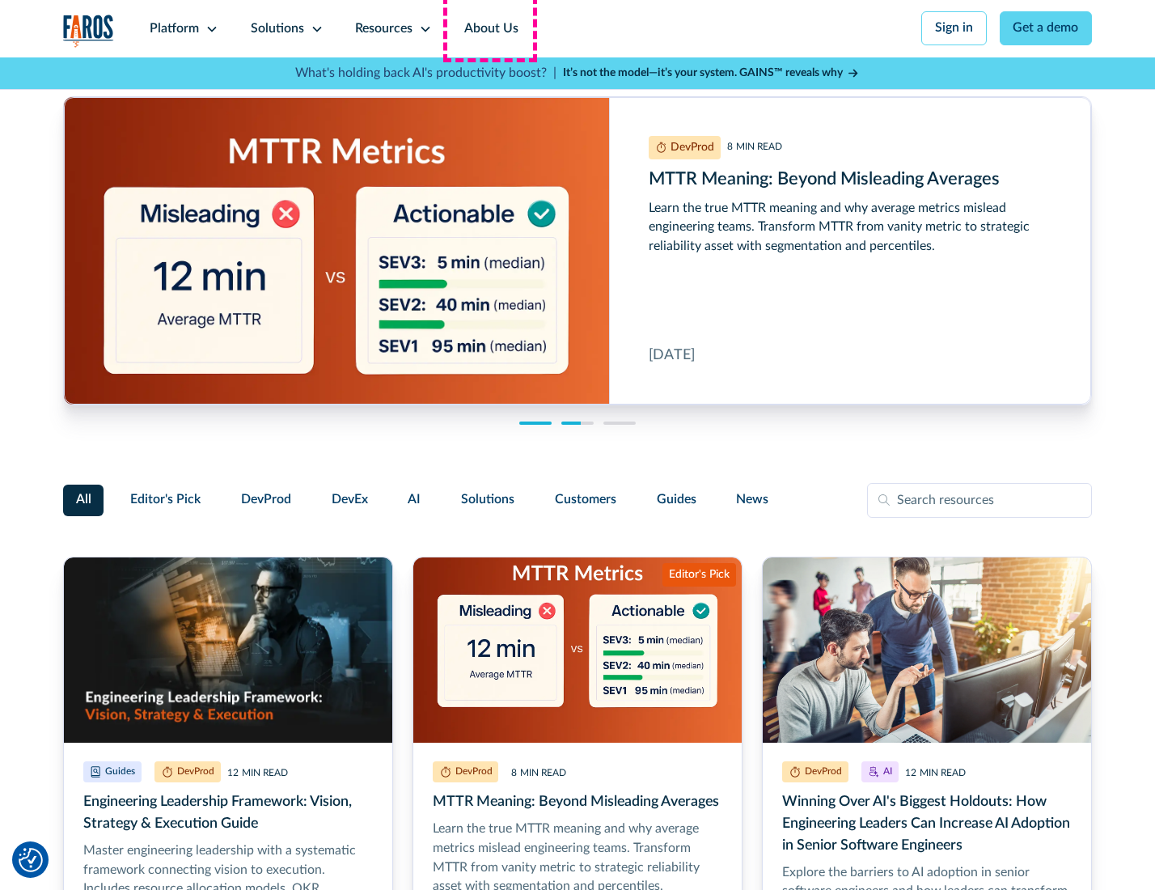
click at [490, 28] on link "About Us" at bounding box center [491, 28] width 87 height 57
